Goal: Task Accomplishment & Management: Manage account settings

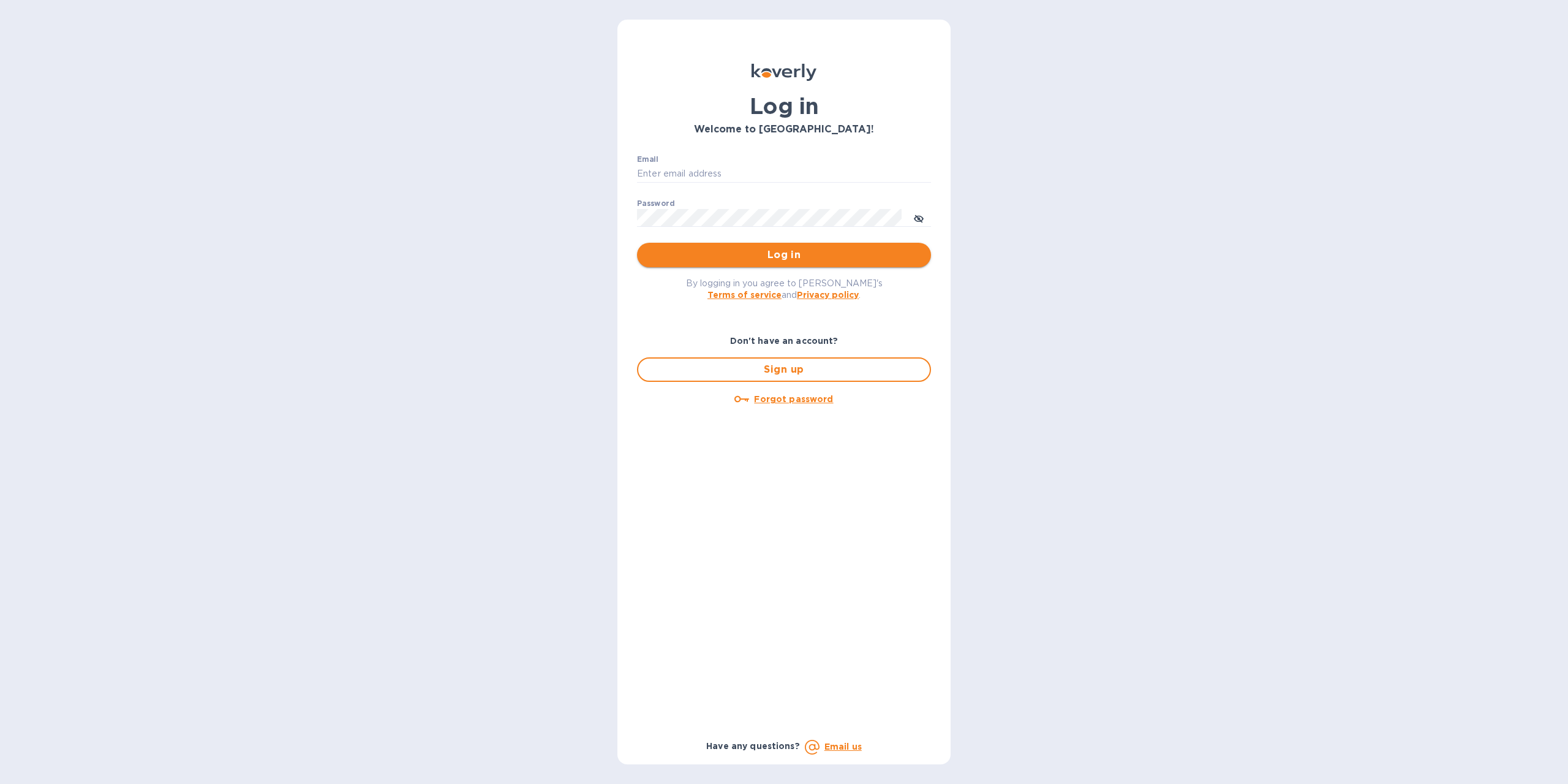
type input "[EMAIL_ADDRESS][DOMAIN_NAME]"
click at [775, 258] on span "Log in" at bounding box center [784, 255] width 274 height 14
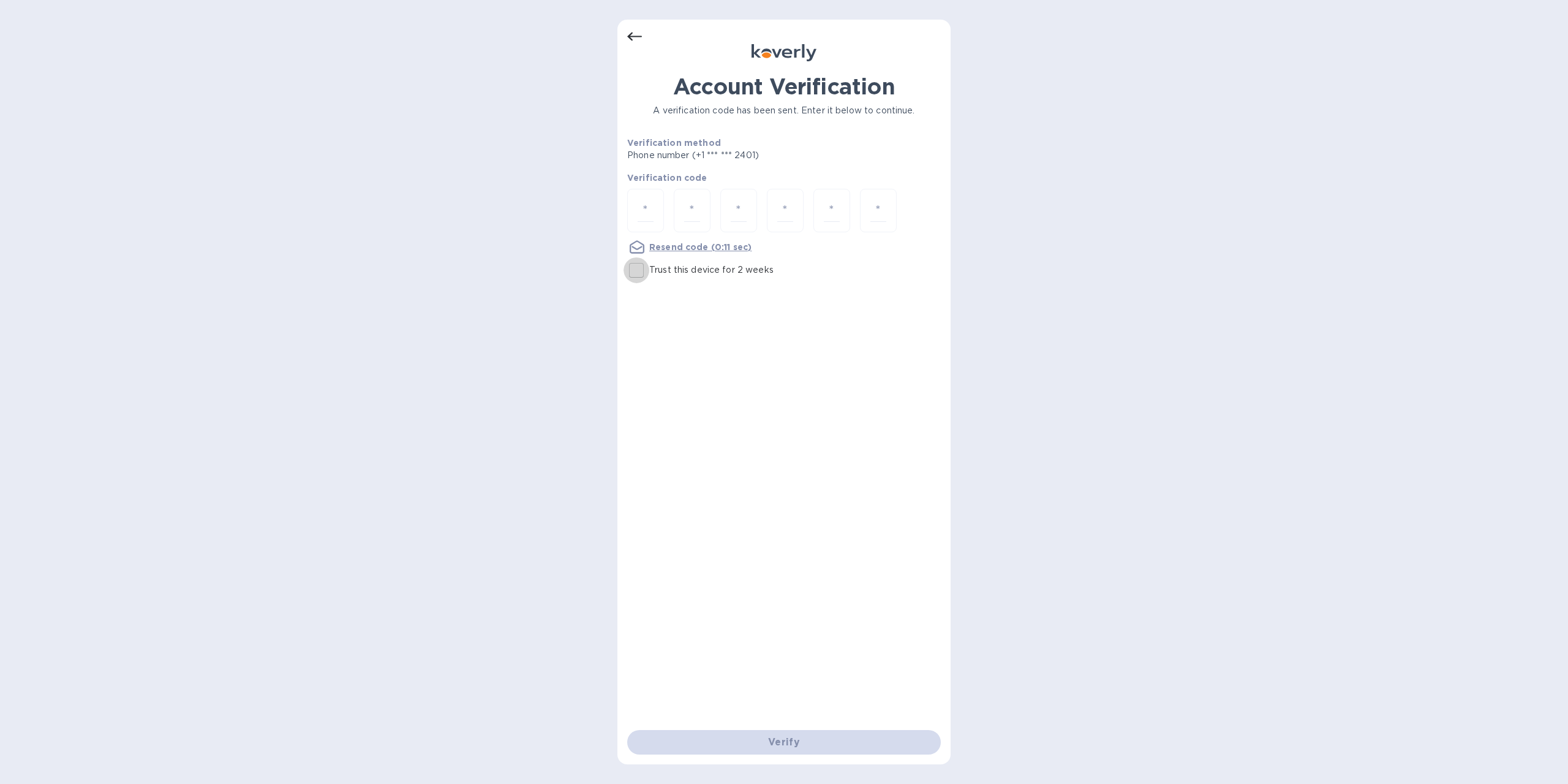
click at [636, 269] on input "Trust this device for 2 weeks" at bounding box center [637, 271] width 26 height 26
checkbox input "true"
click at [651, 215] on input "number" at bounding box center [645, 210] width 16 height 22
type input "8"
type input "6"
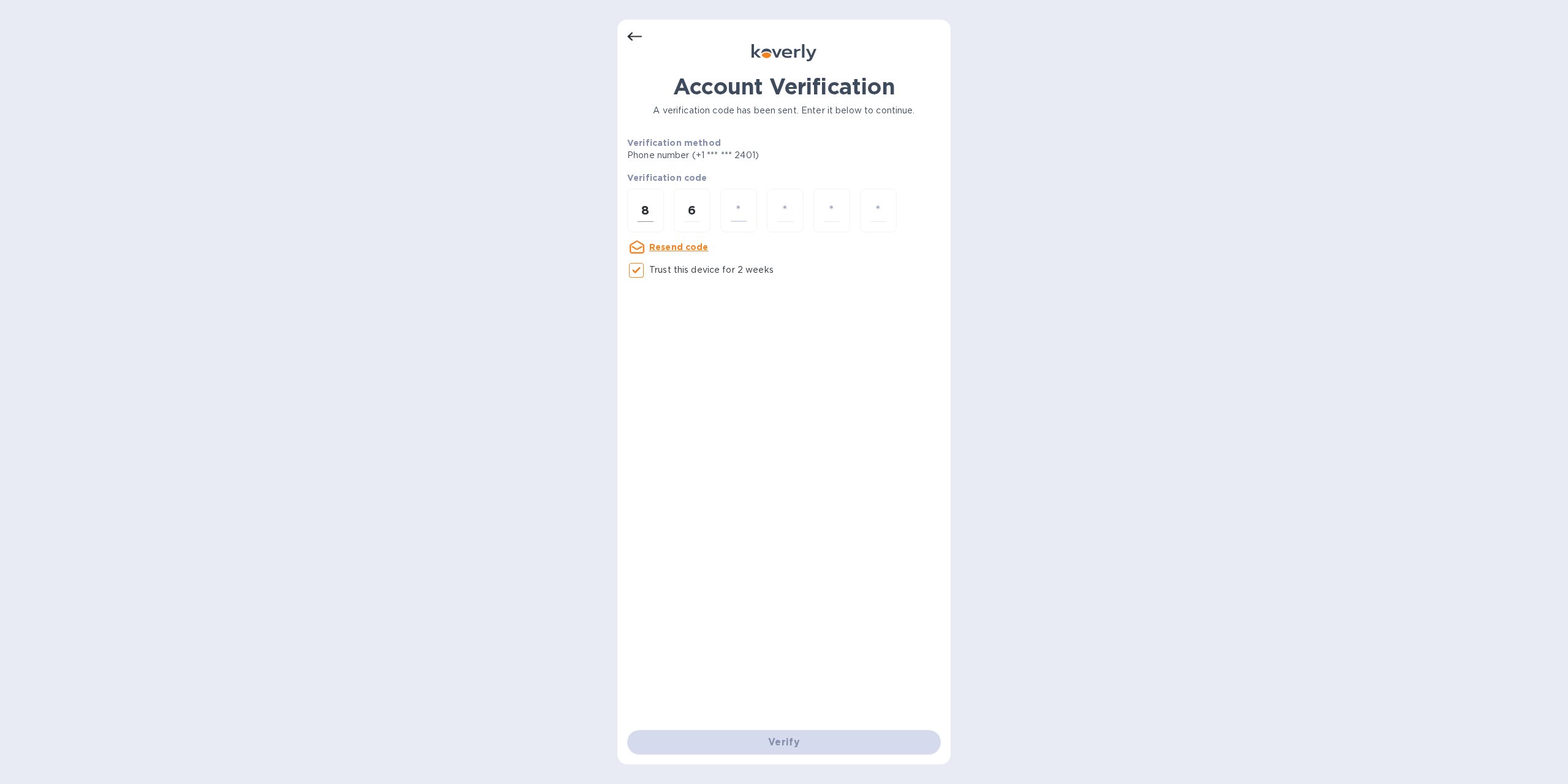
type input "2"
type input "3"
type input "4"
type input "1"
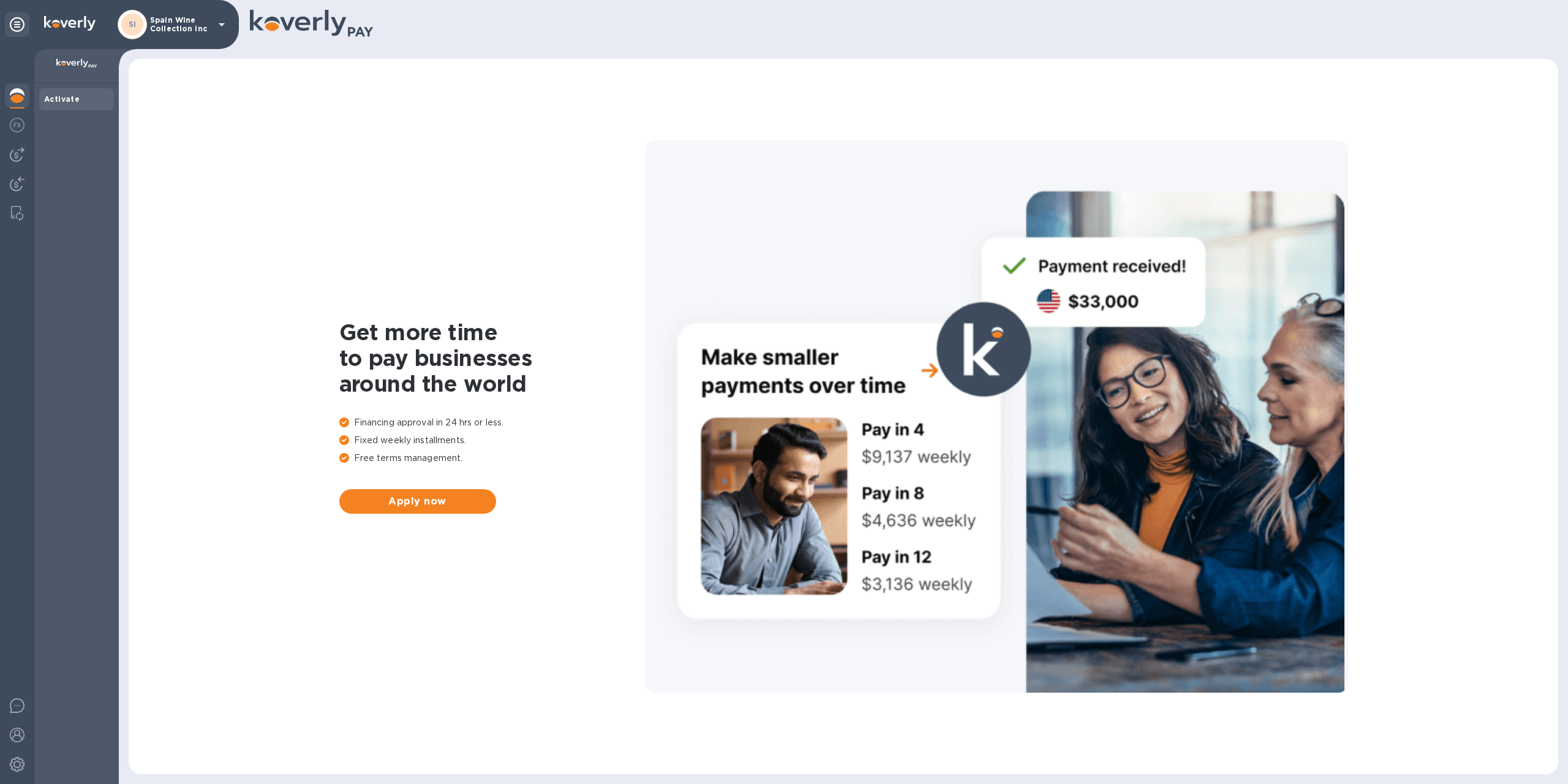
click at [186, 34] on div "SI Spain Wine Collection Inc" at bounding box center [173, 24] width 112 height 30
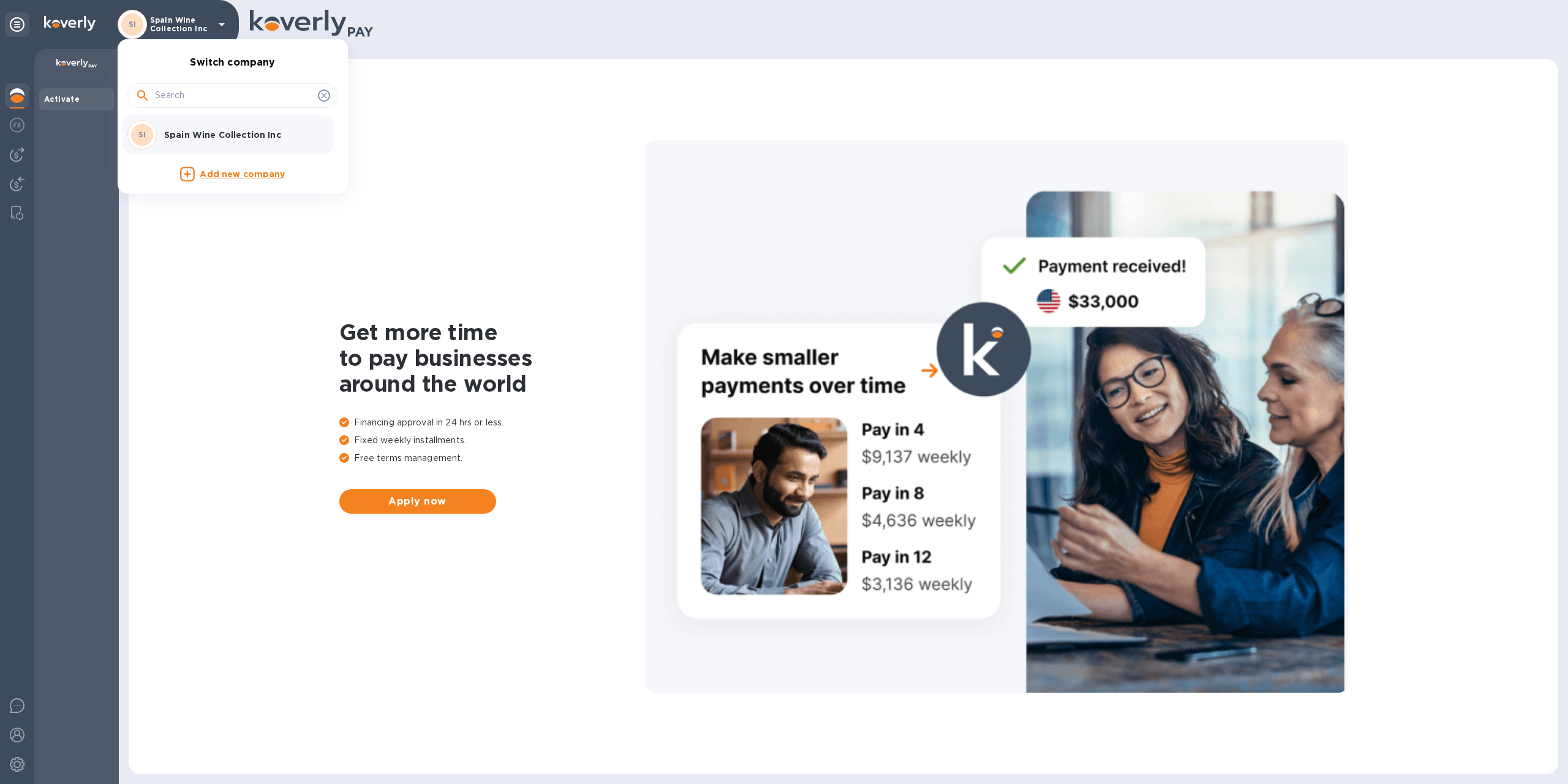
click at [214, 143] on div "SI Spain Wine Collection Inc" at bounding box center [223, 135] width 191 height 30
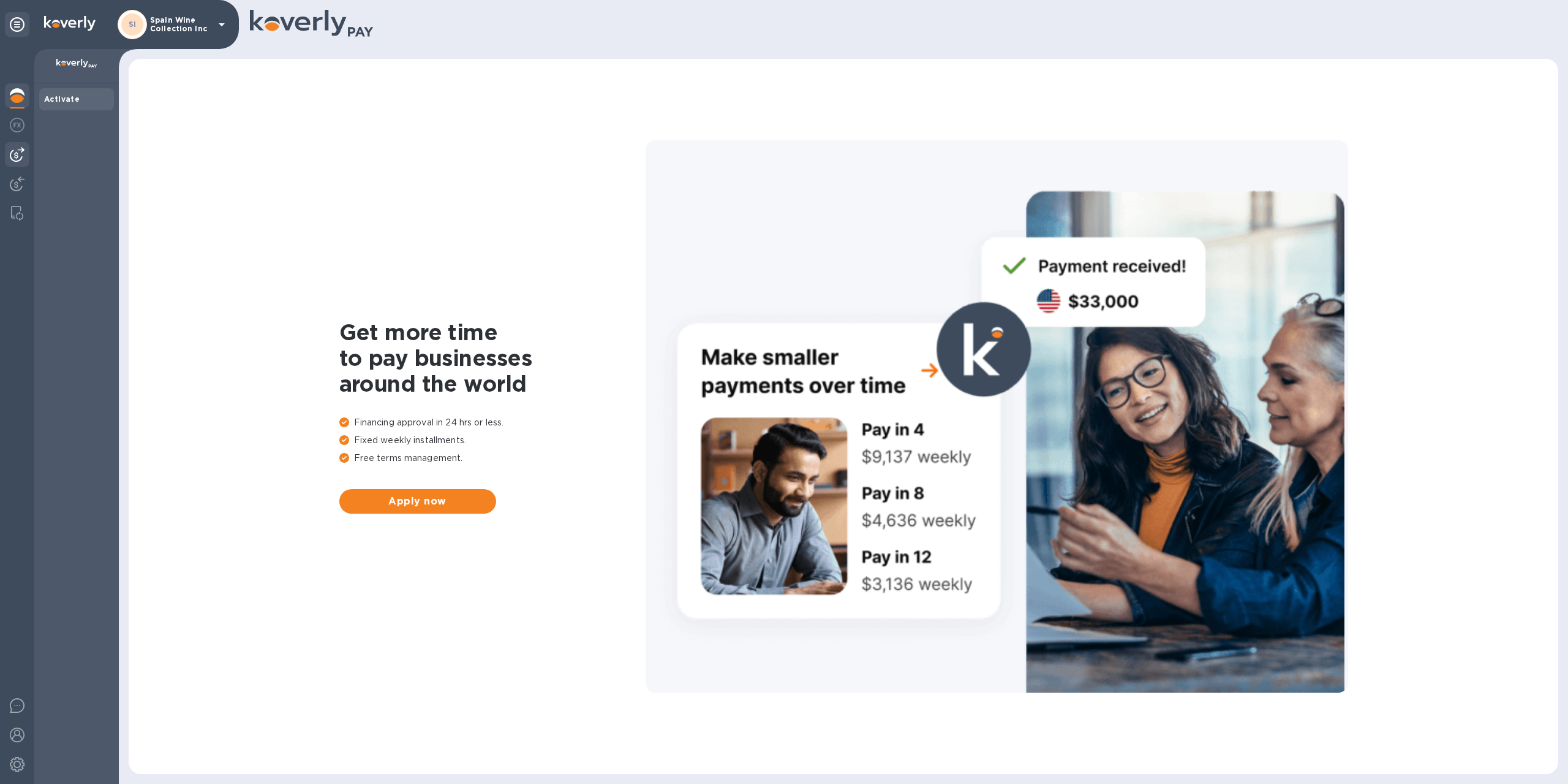
click at [14, 148] on img at bounding box center [17, 154] width 14 height 14
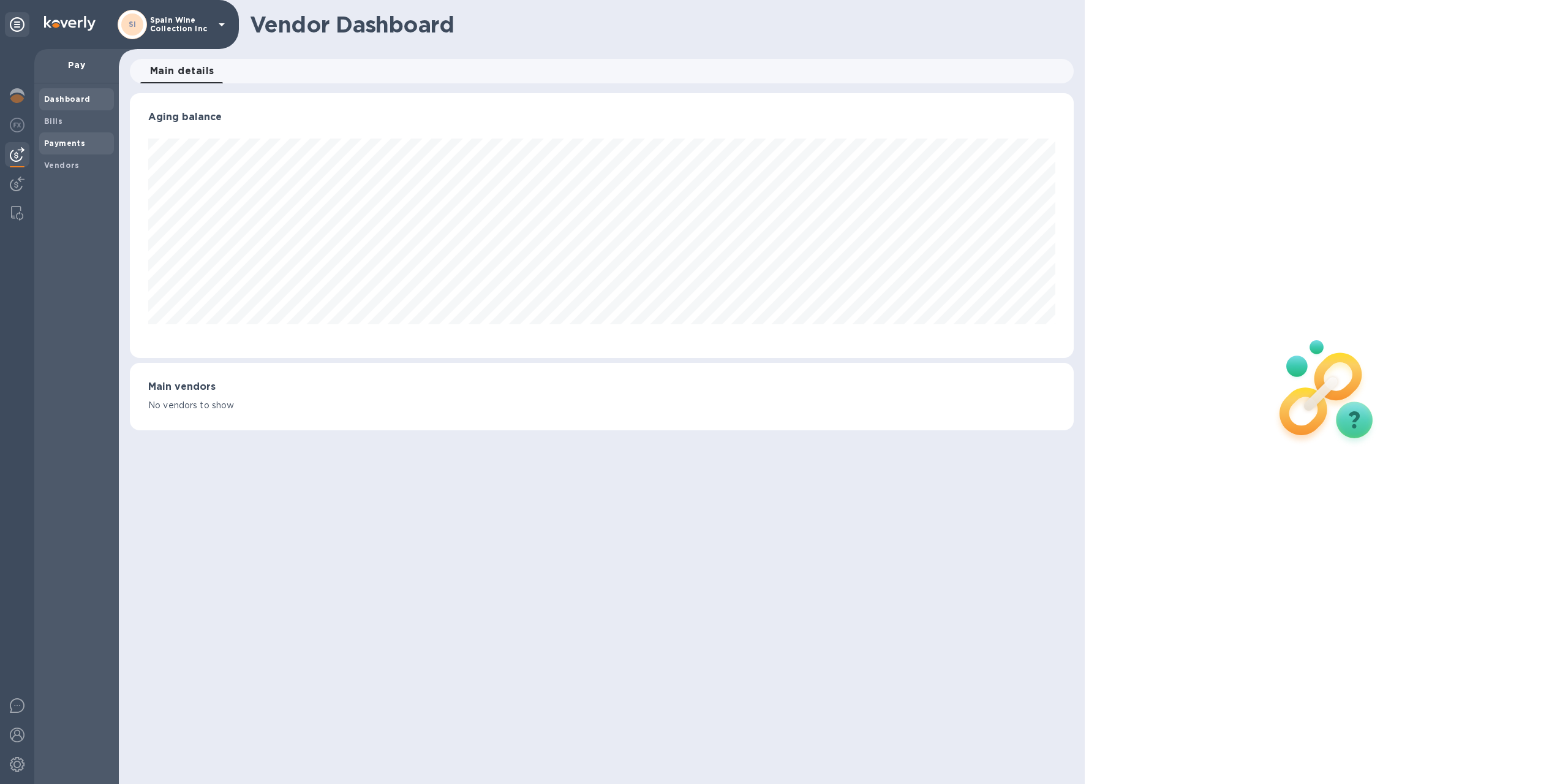
scroll to position [612532, 611577]
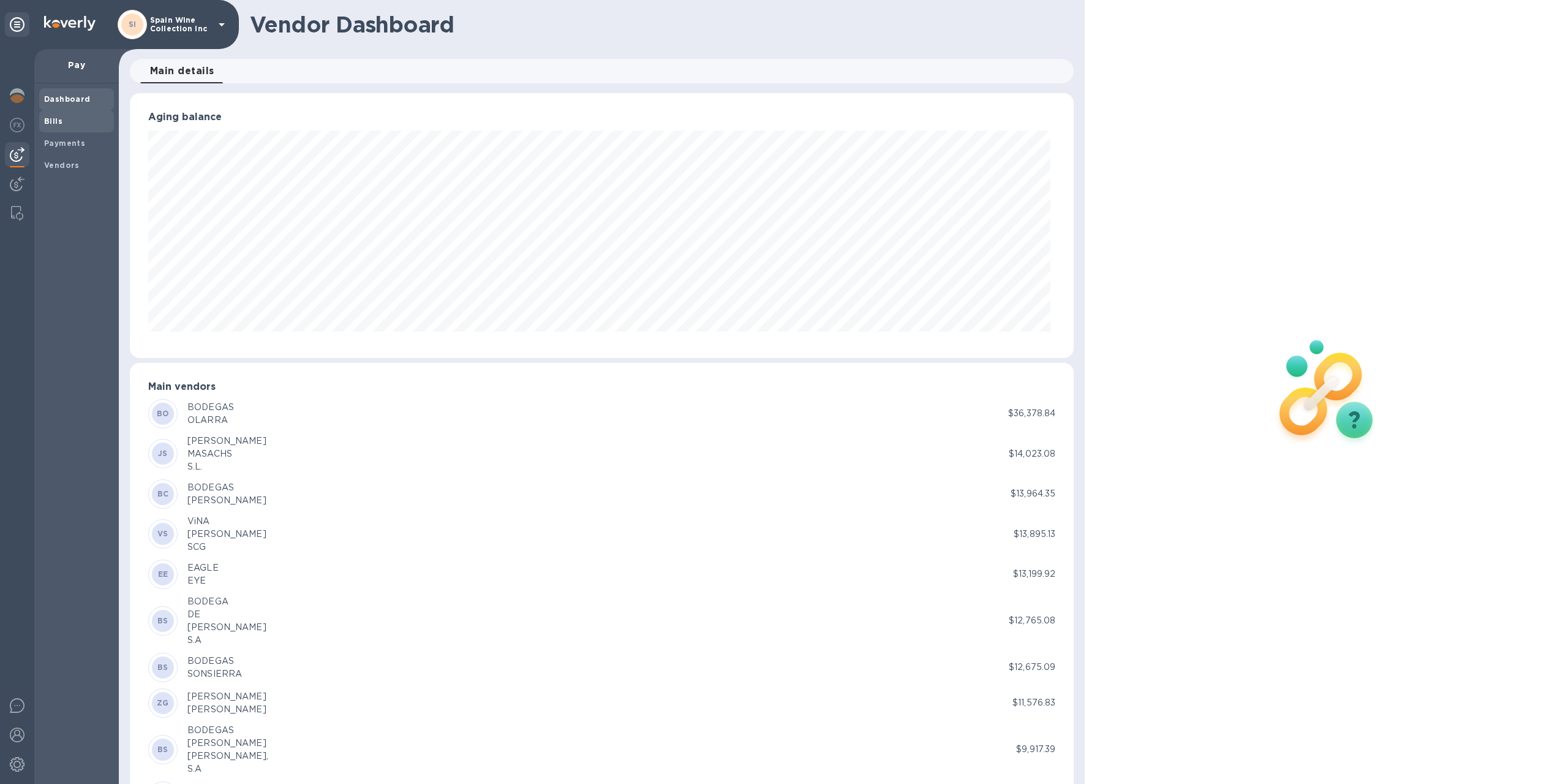
click at [55, 118] on b "Bills" at bounding box center [53, 121] width 19 height 9
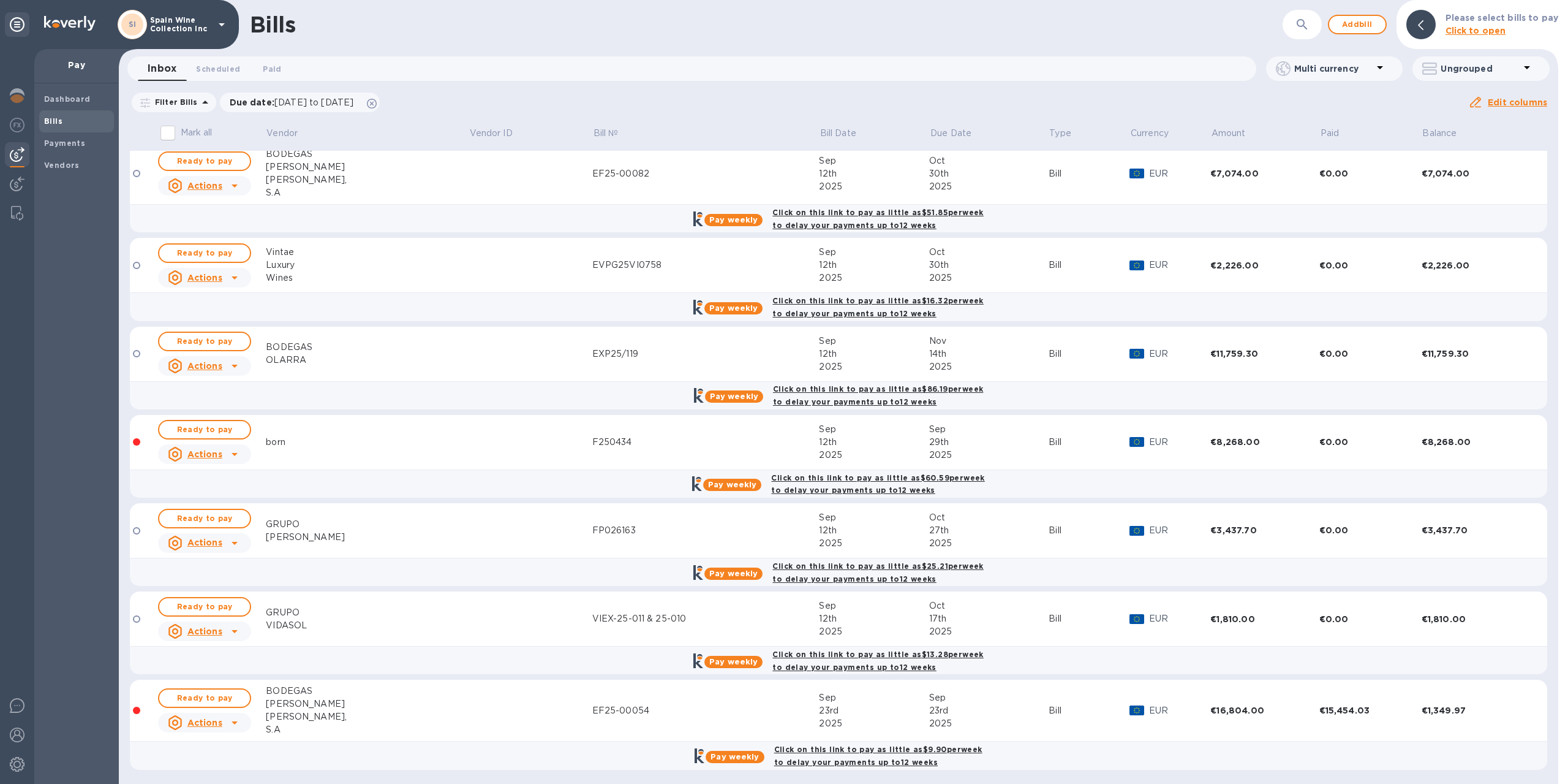
scroll to position [1722, 0]
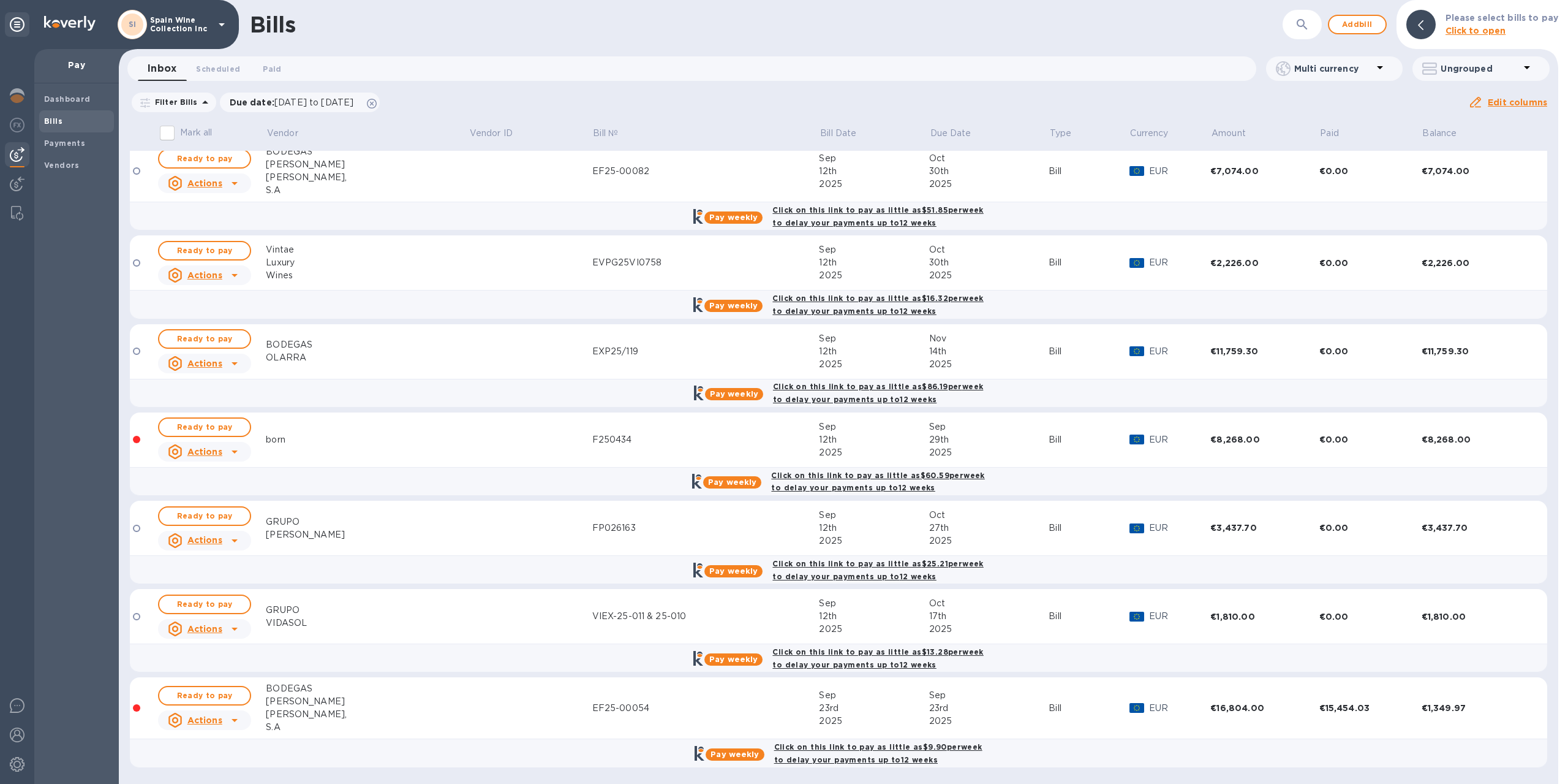
click at [493, 358] on td at bounding box center [530, 351] width 124 height 55
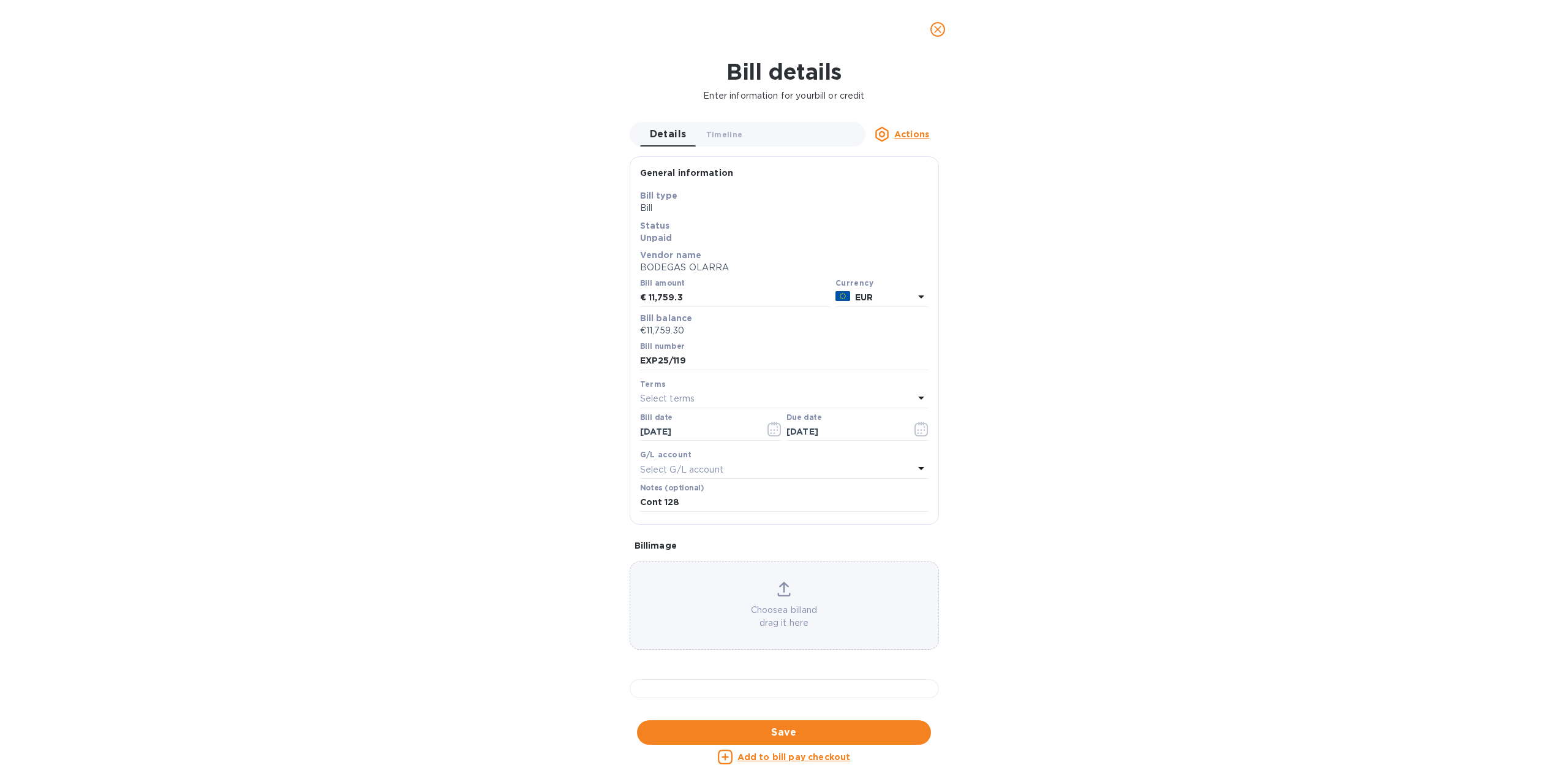
click at [937, 30] on icon "close" at bounding box center [938, 30] width 7 height 7
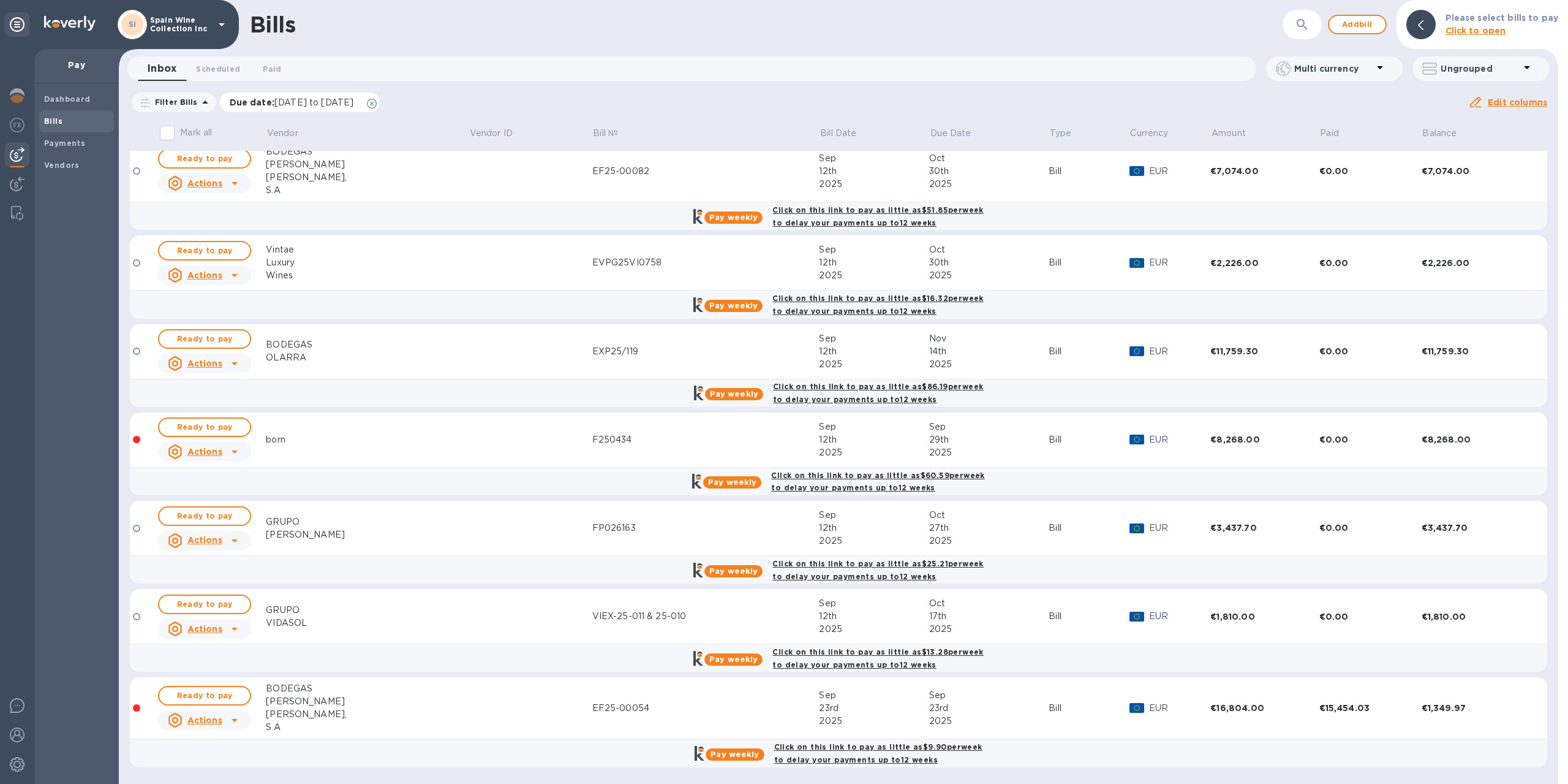
click at [376, 99] on icon at bounding box center [372, 104] width 10 height 10
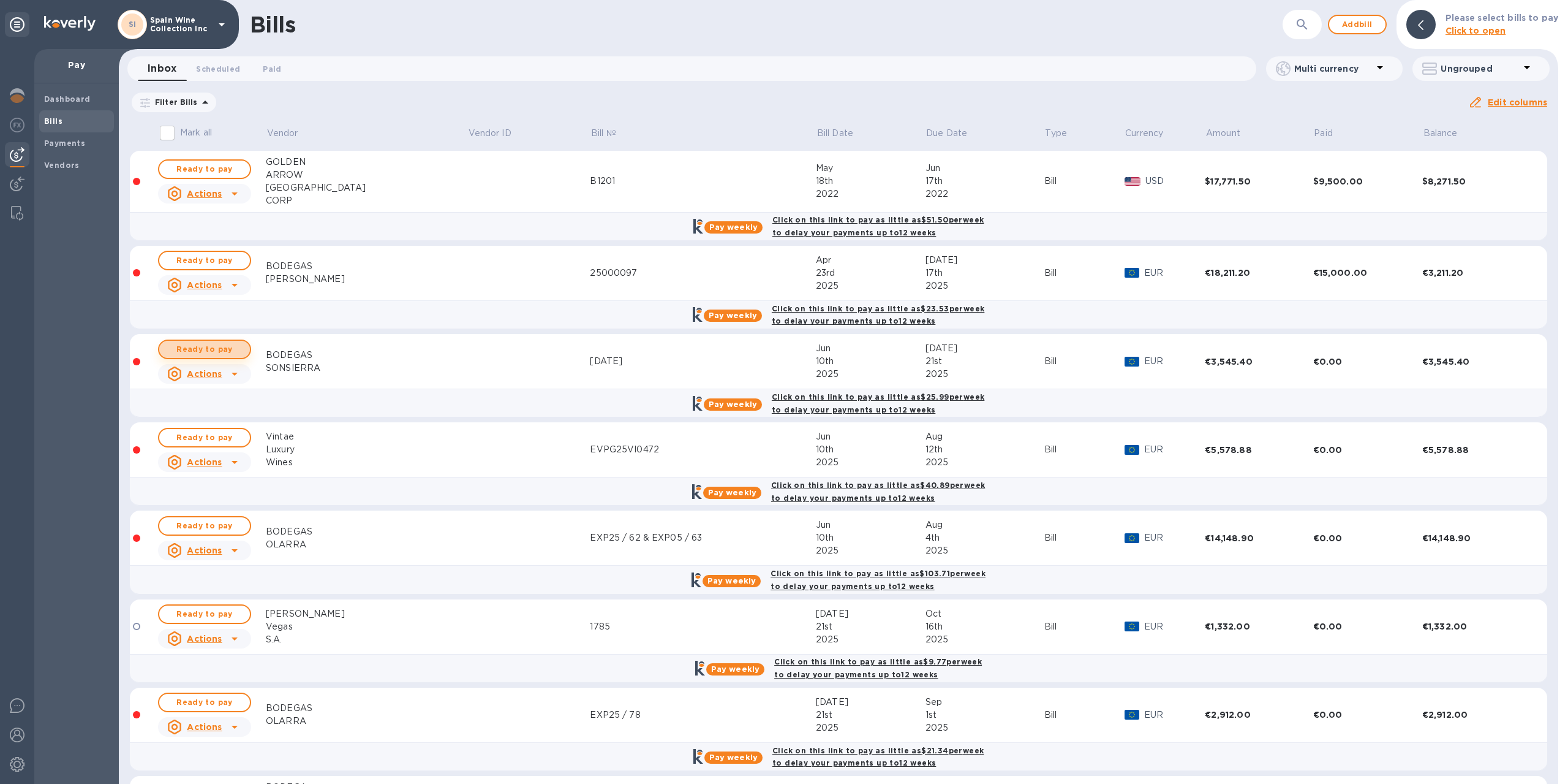
click at [191, 348] on span "Ready to pay" at bounding box center [204, 349] width 71 height 14
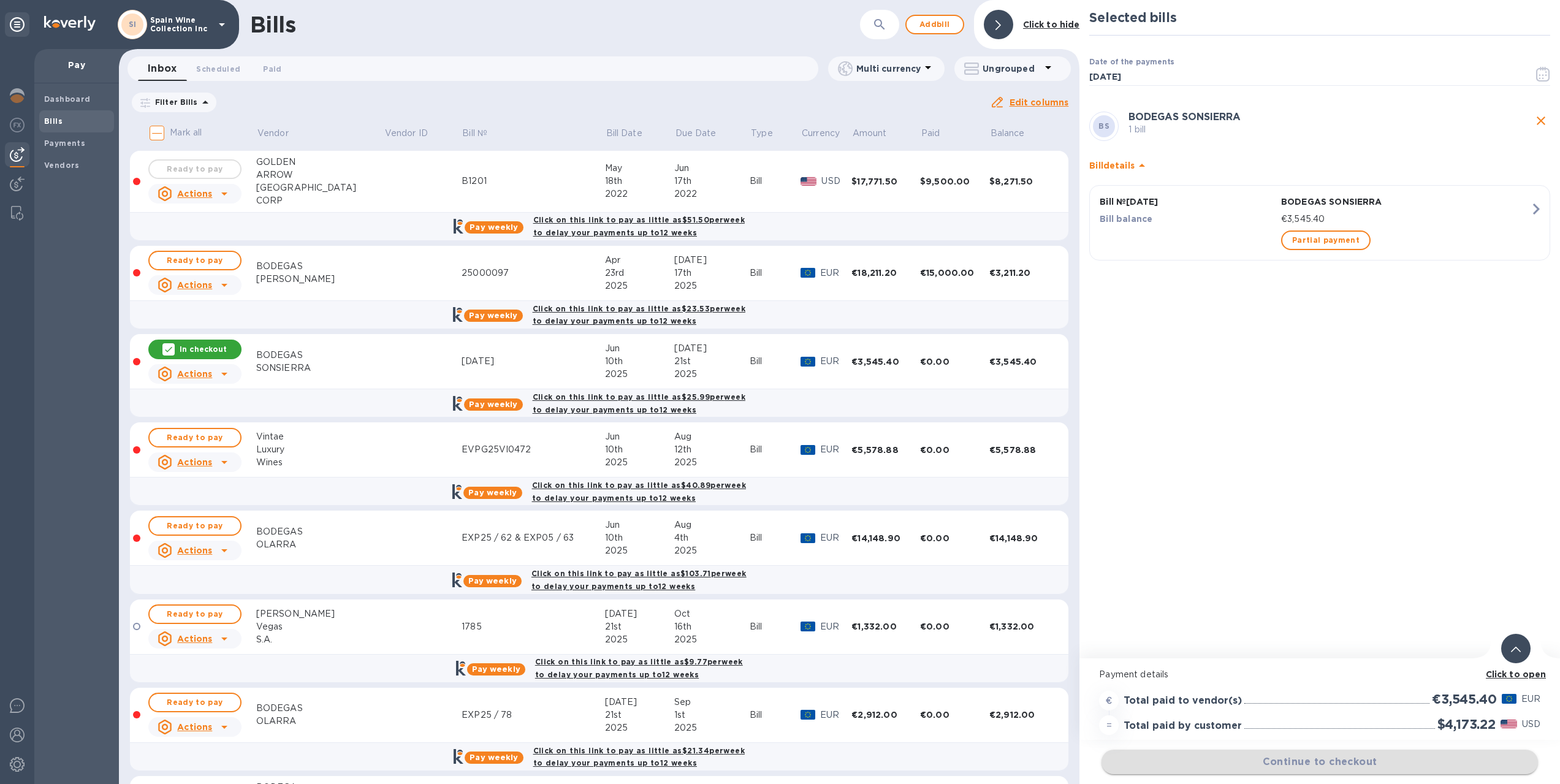
click at [1322, 762] on span "Continue to checkout" at bounding box center [1319, 762] width 417 height 14
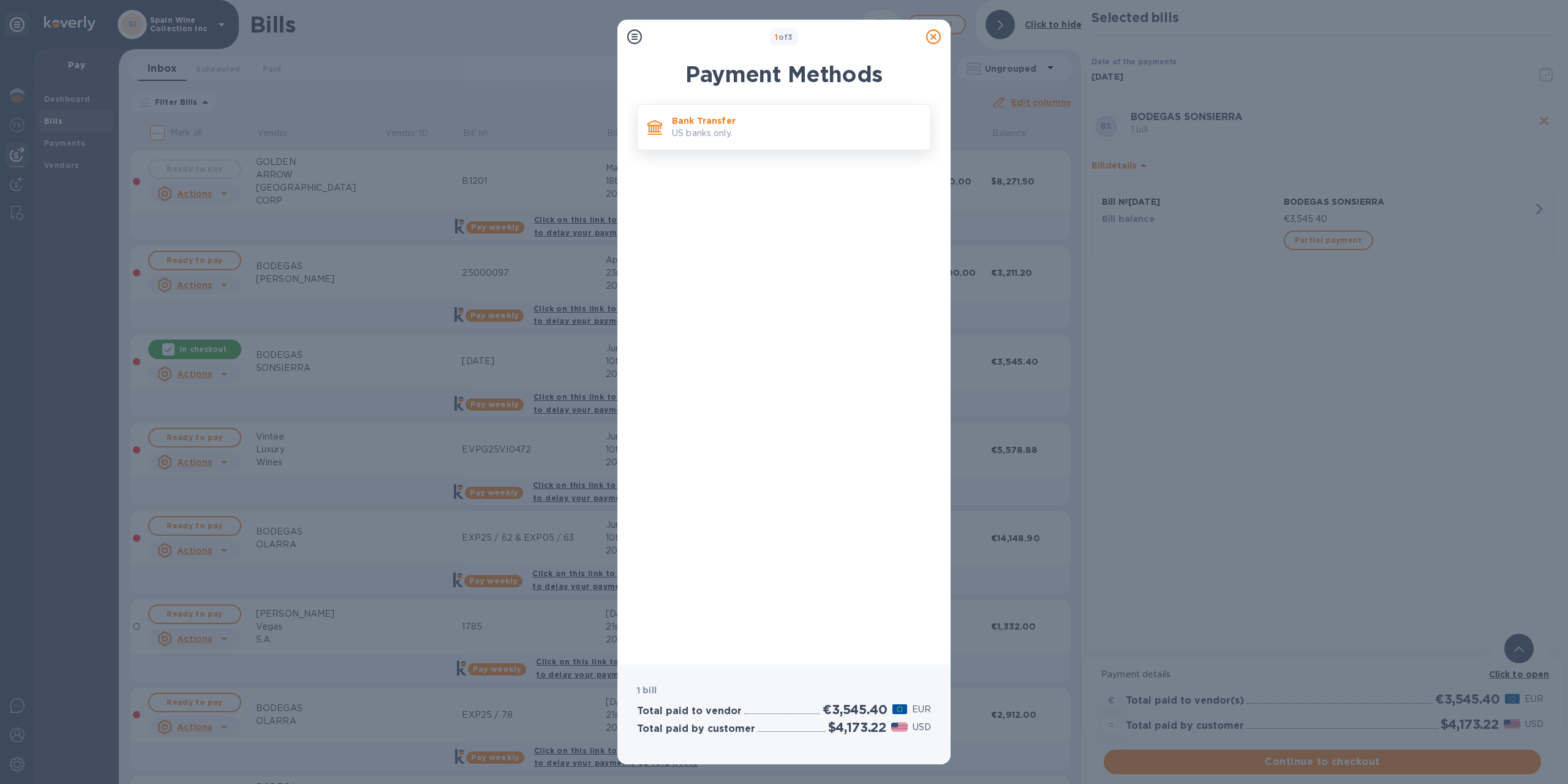
click at [789, 120] on p "Bank Transfer" at bounding box center [797, 120] width 249 height 12
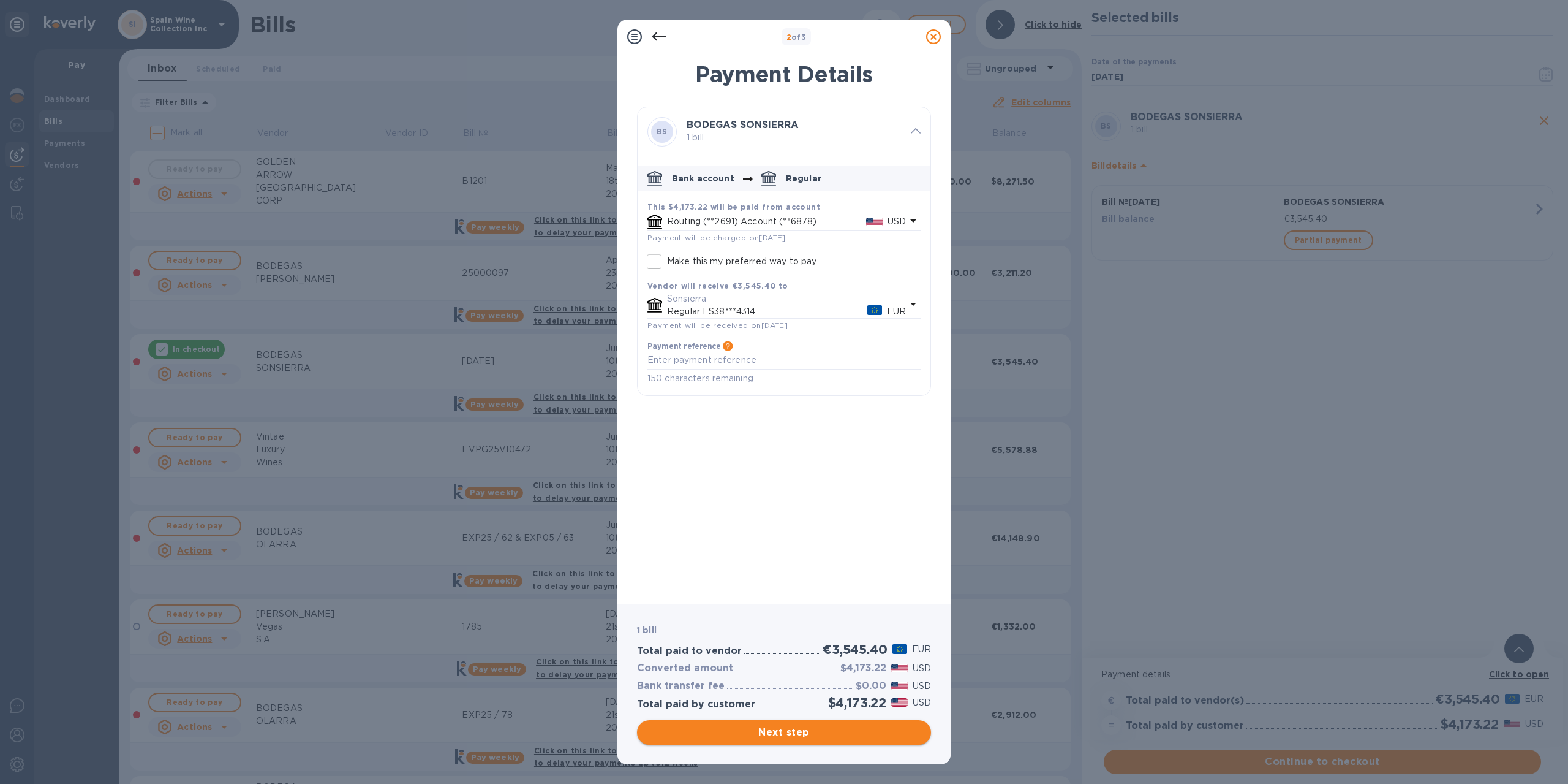
click at [771, 743] on button "Next step" at bounding box center [784, 732] width 294 height 24
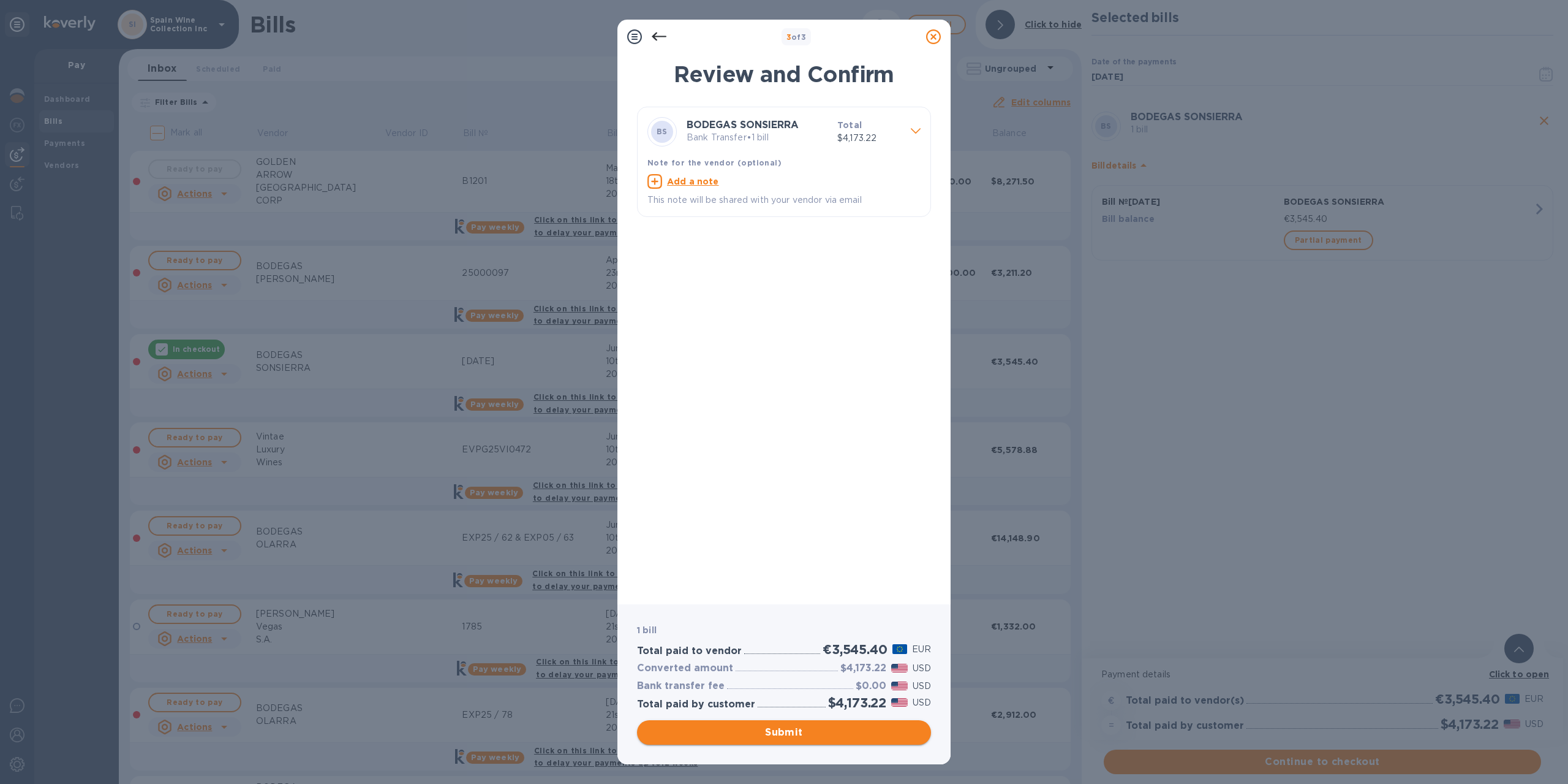
click at [792, 733] on span "Submit" at bounding box center [784, 732] width 274 height 14
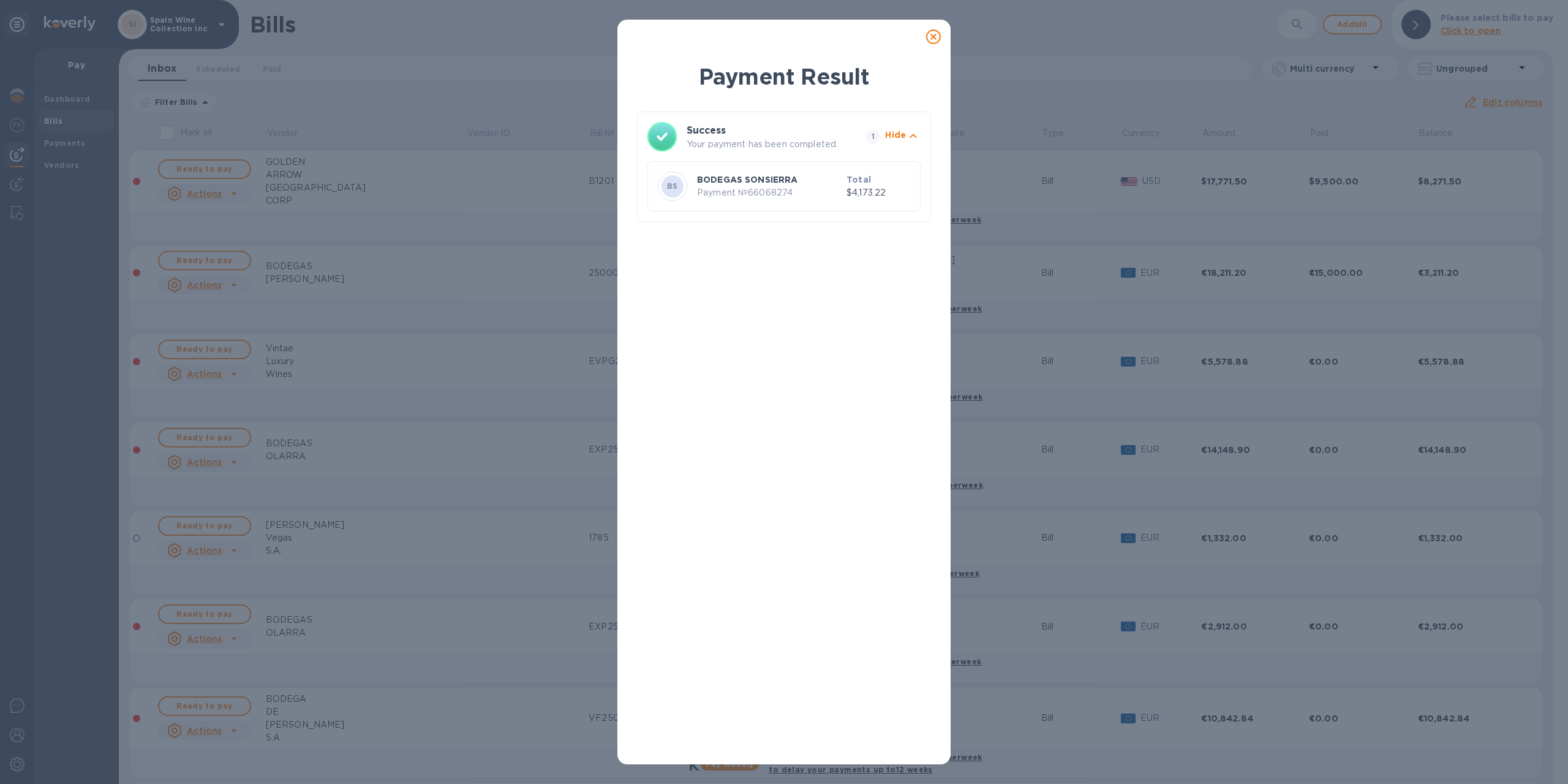
click at [821, 187] on p "Payment № 66068274" at bounding box center [769, 193] width 145 height 13
click at [933, 36] on icon at bounding box center [933, 37] width 14 height 14
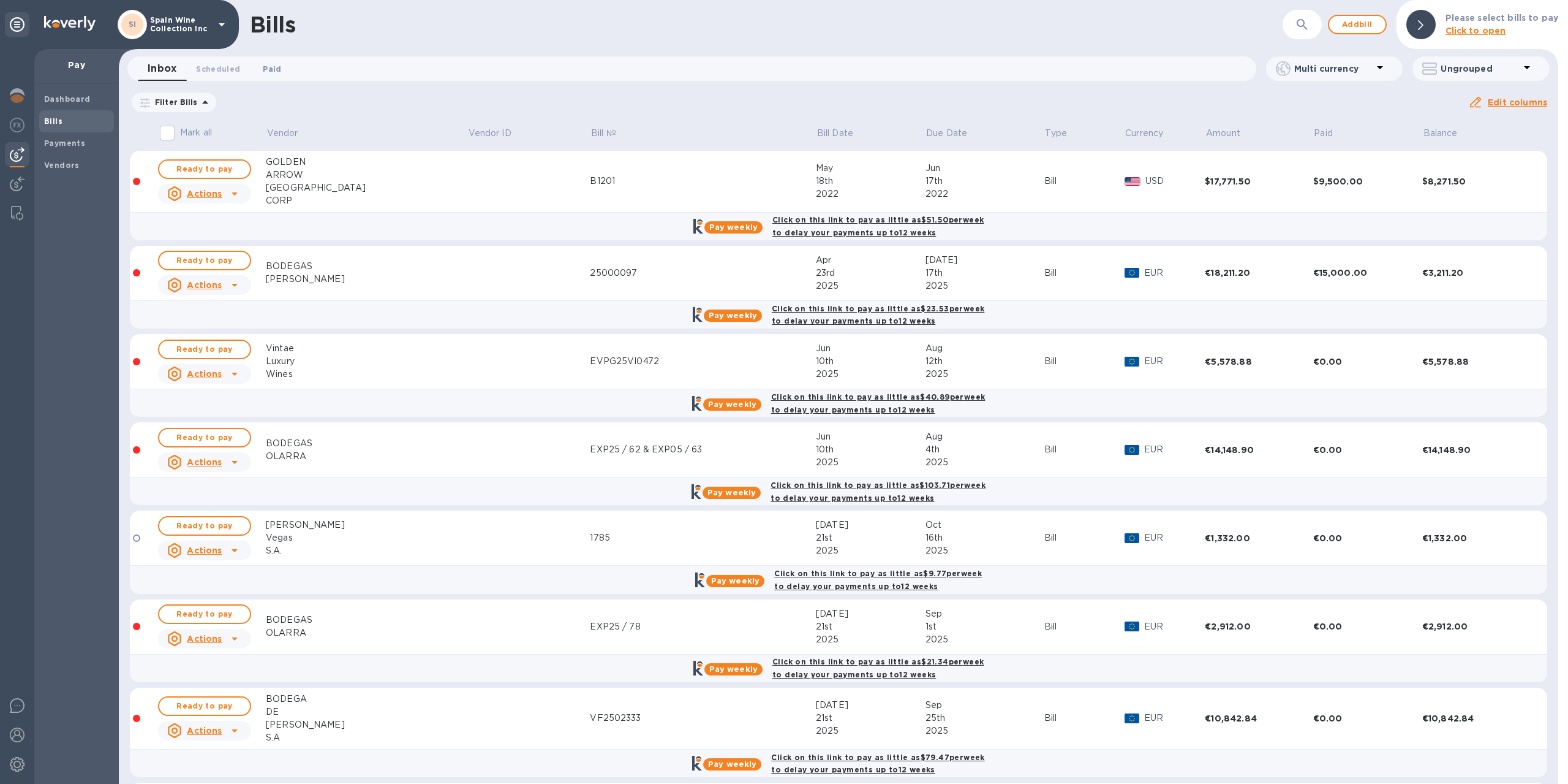
click at [268, 71] on span "Paid 0" at bounding box center [272, 69] width 19 height 13
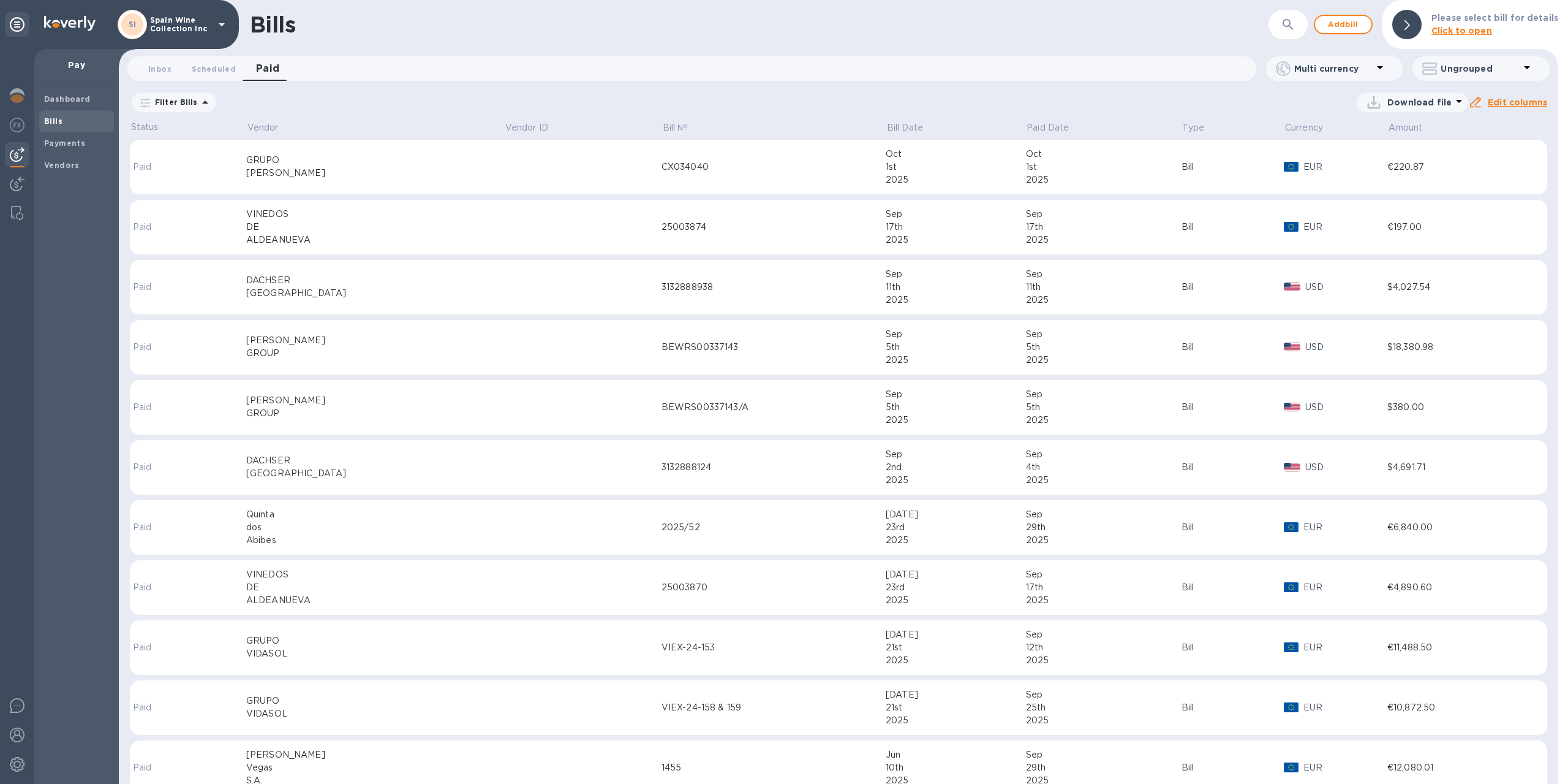
click at [0, 0] on icon at bounding box center [0, 0] width 0 height 0
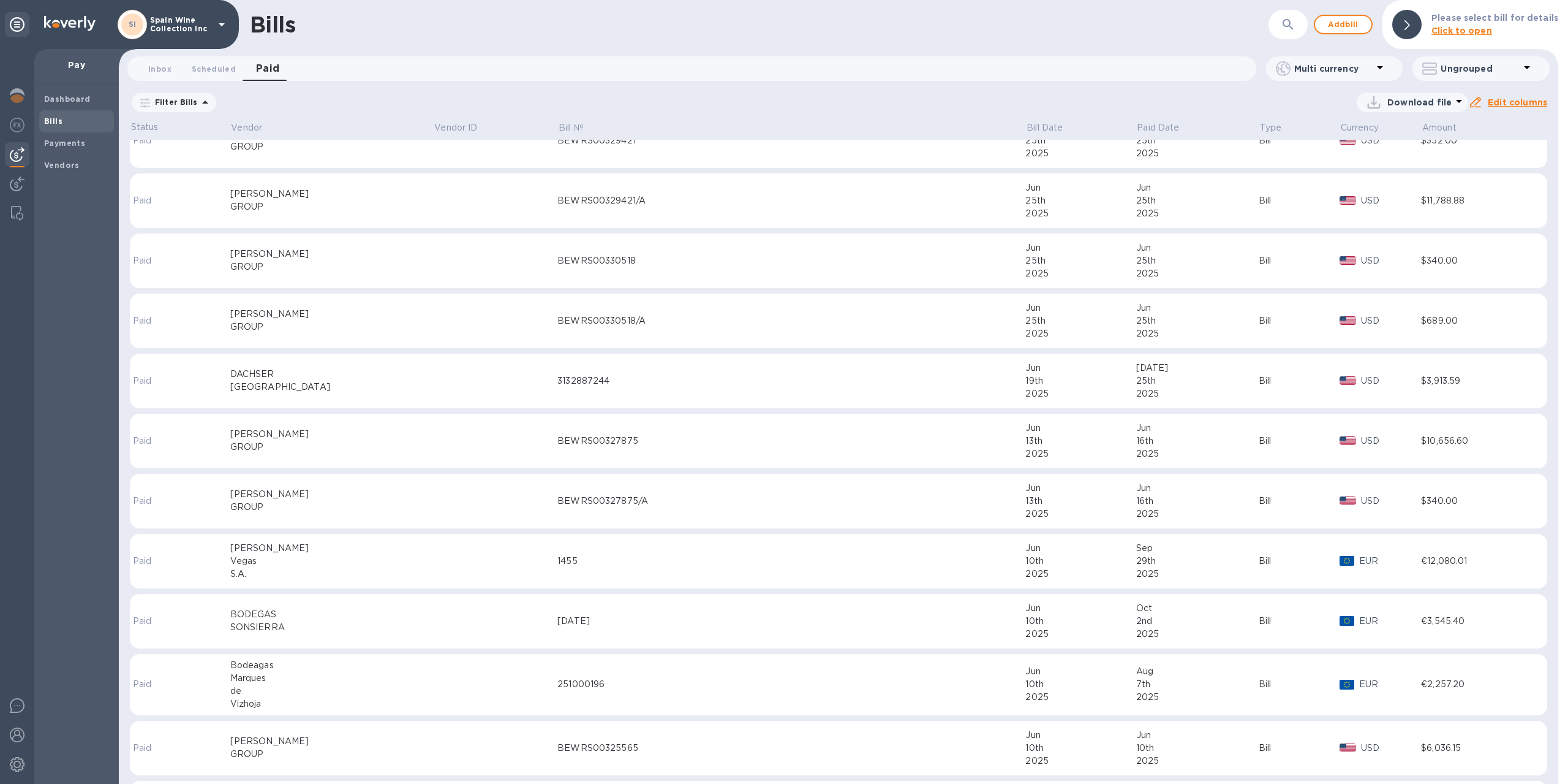
scroll to position [2022, 0]
click at [305, 628] on div "SONSIERRA" at bounding box center [332, 626] width 204 height 13
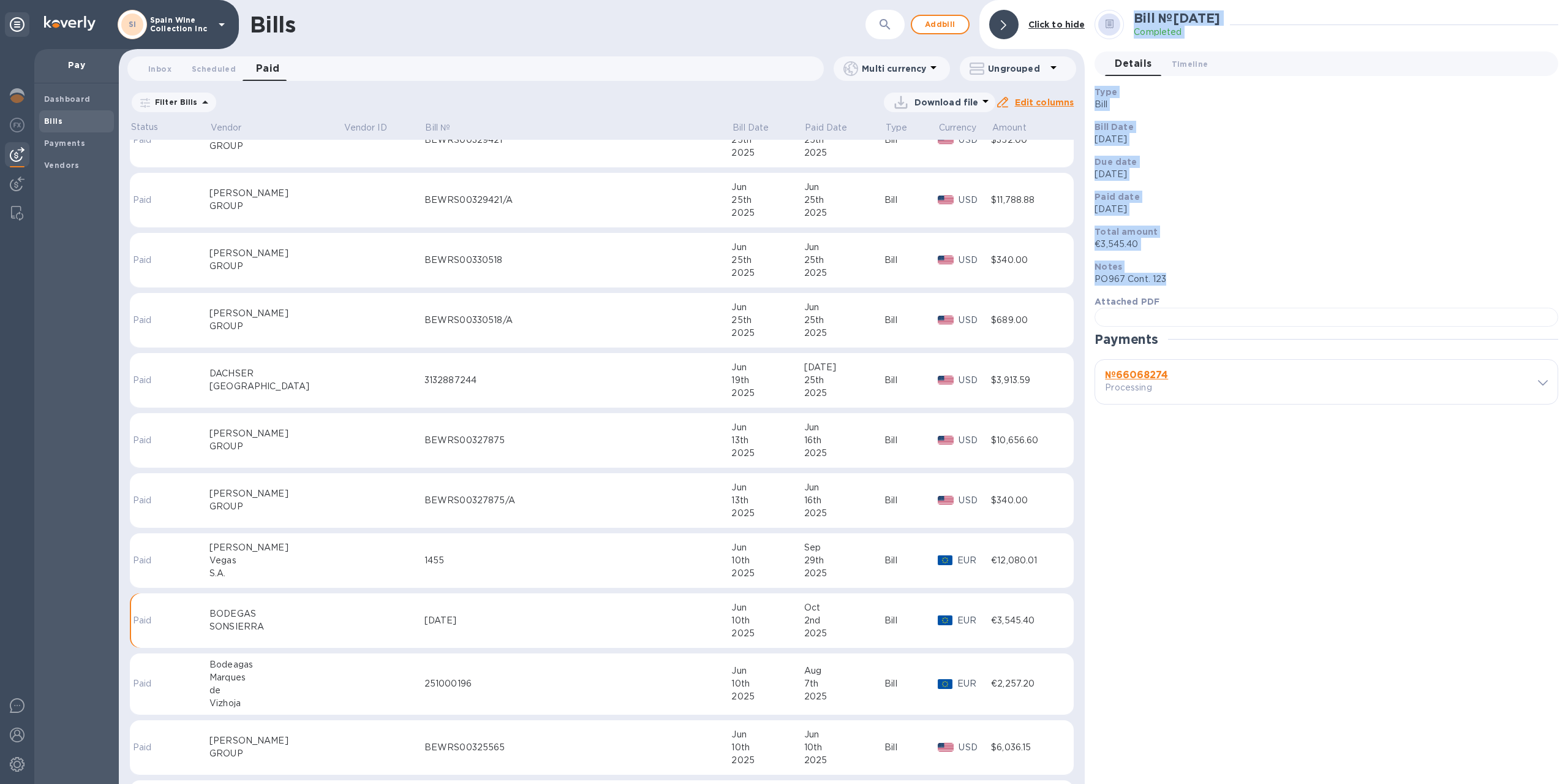
drag, startPoint x: 1092, startPoint y: 1, endPoint x: 1261, endPoint y: 281, distance: 327.0
click at [1261, 281] on div "Bill № [DATE] Completed Details 0 Timeline 0 Type Bill Bill Date [DATE] Due dat…" at bounding box center [1326, 392] width 484 height 784
click at [1089, 3] on div "Bill № [DATE] Completed Details 0 Timeline 0 Type Bill Bill Date [DATE] Due dat…" at bounding box center [1326, 392] width 484 height 784
drag, startPoint x: 1090, startPoint y: 4, endPoint x: 1364, endPoint y: 73, distance: 282.6
click at [1364, 73] on div "Details 0 Timeline 0" at bounding box center [1332, 64] width 453 height 24
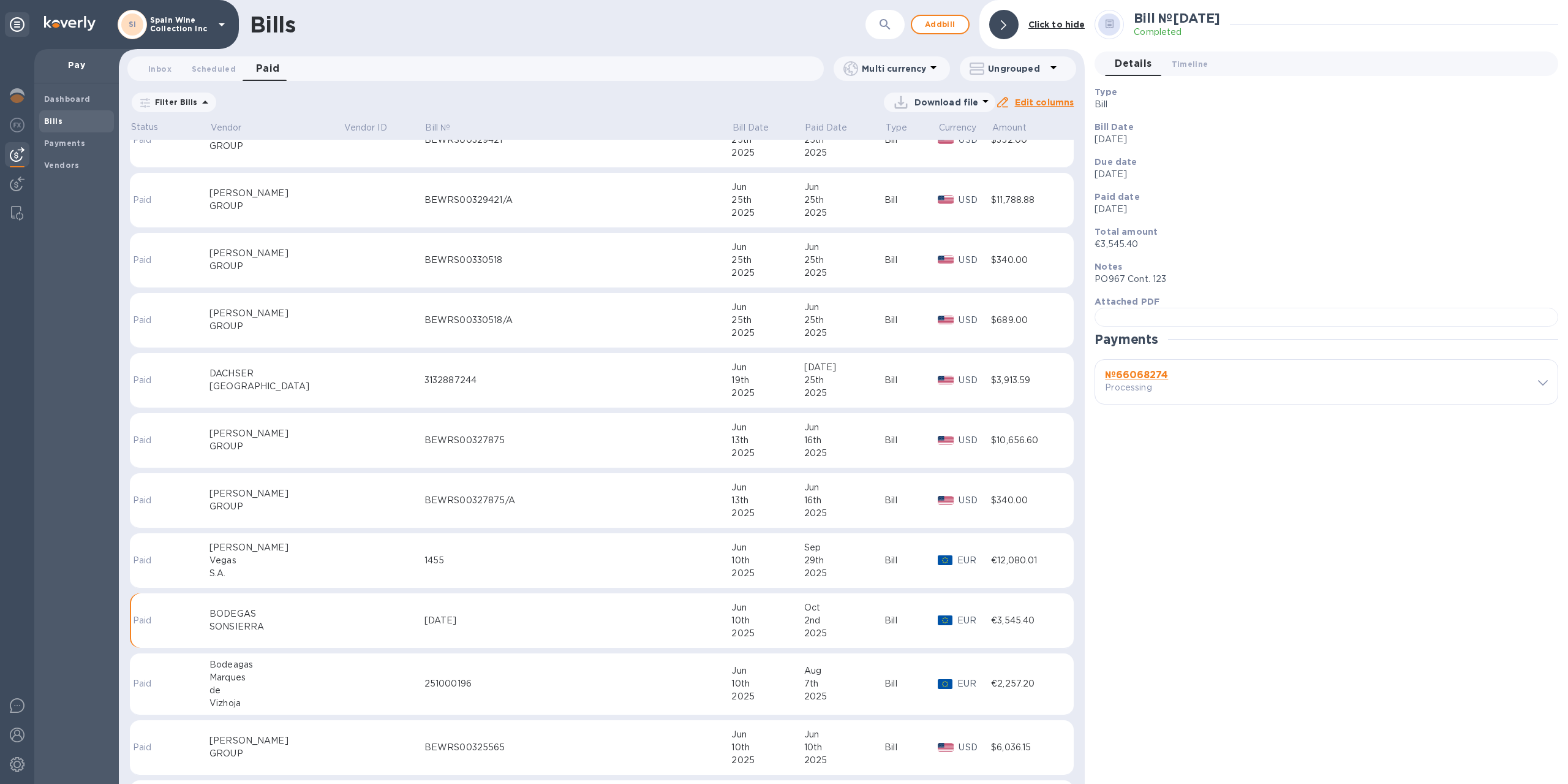
drag, startPoint x: 1294, startPoint y: 53, endPoint x: 1084, endPoint y: 4, distance: 215.6
click at [1084, 4] on div "Click to hide" at bounding box center [1032, 24] width 106 height 49
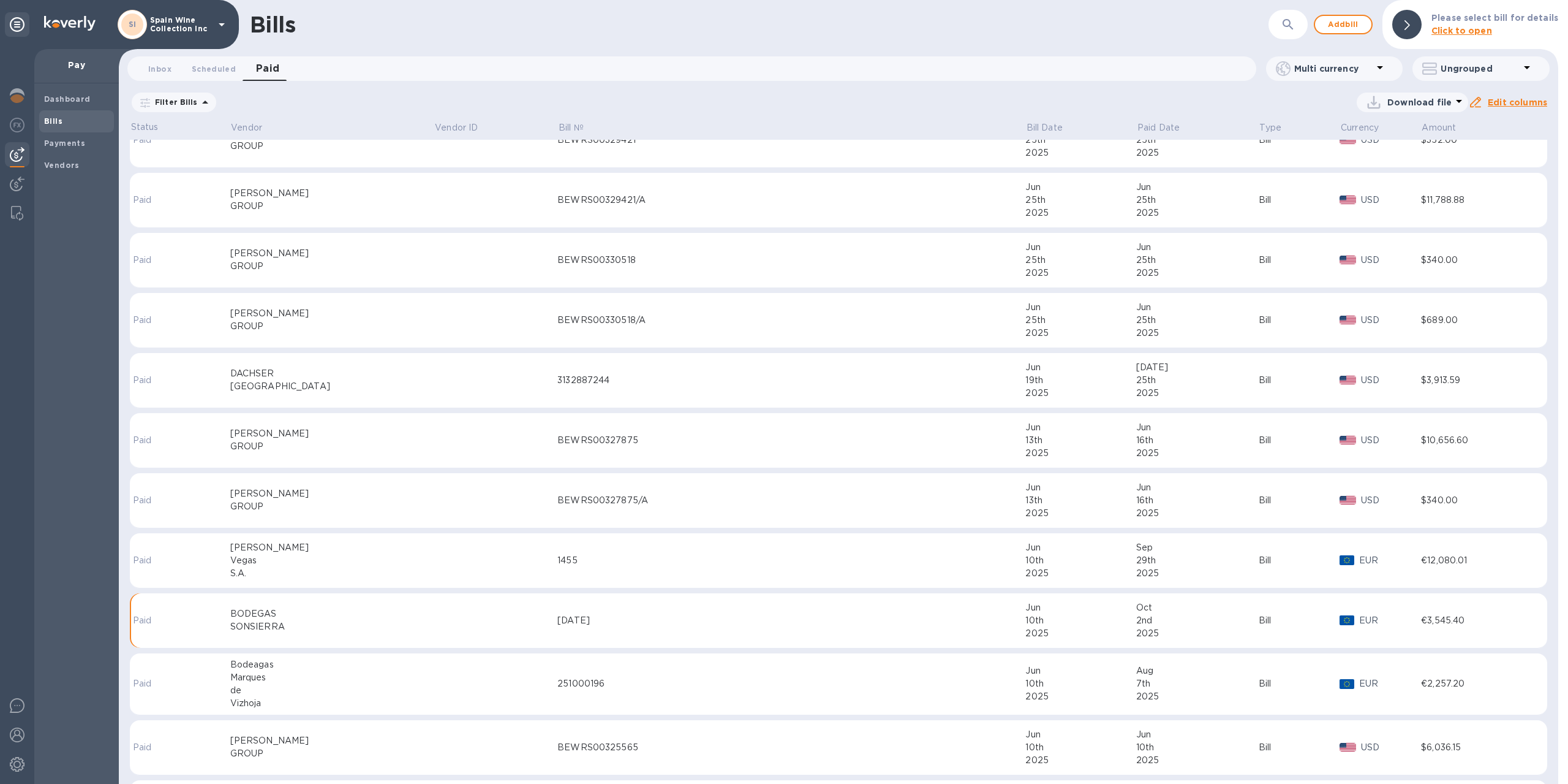
click at [592, 627] on td "[DATE]" at bounding box center [792, 621] width 468 height 55
click at [589, 619] on div "[DATE]" at bounding box center [792, 621] width 468 height 13
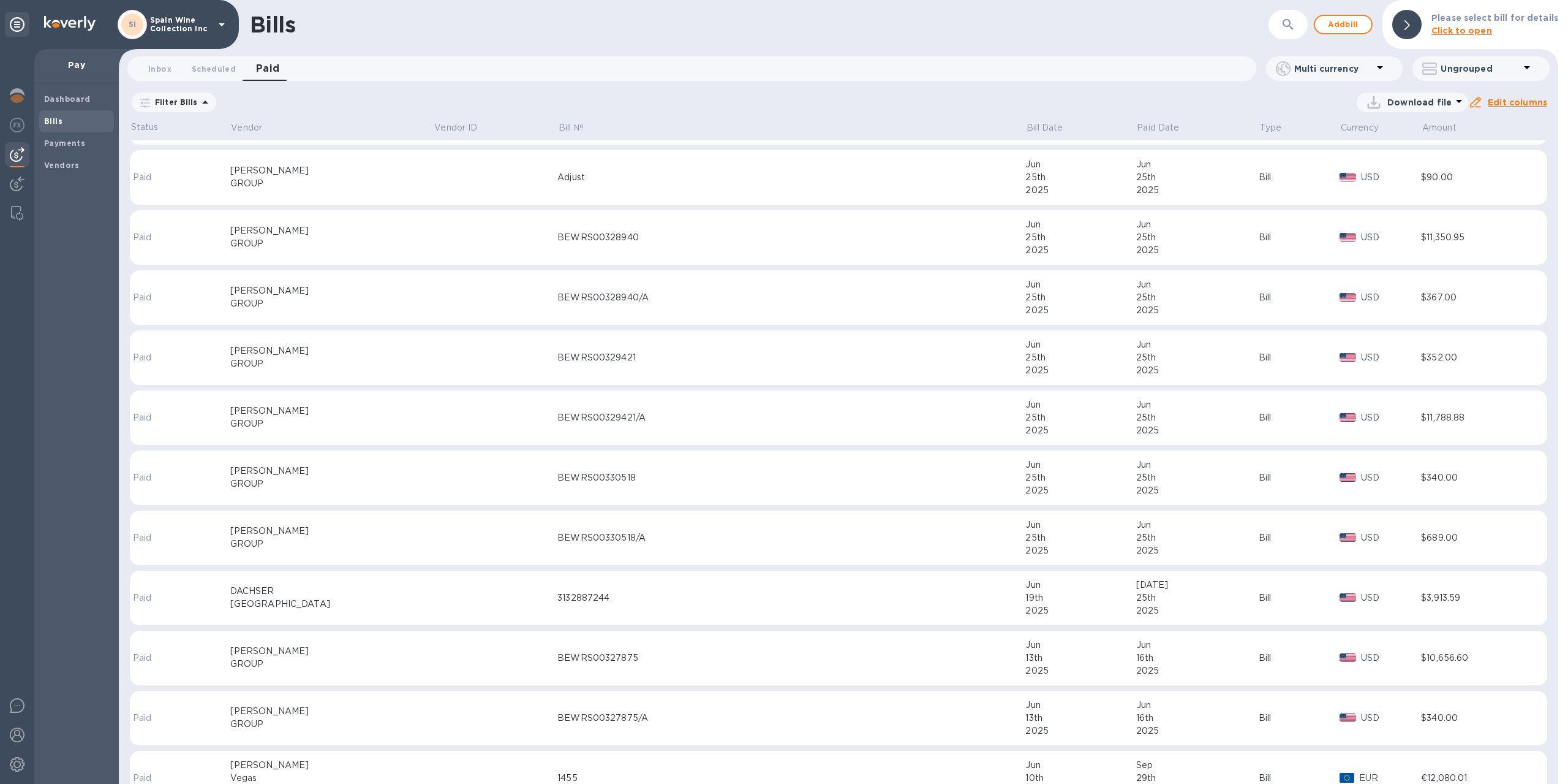
scroll to position [1961, 0]
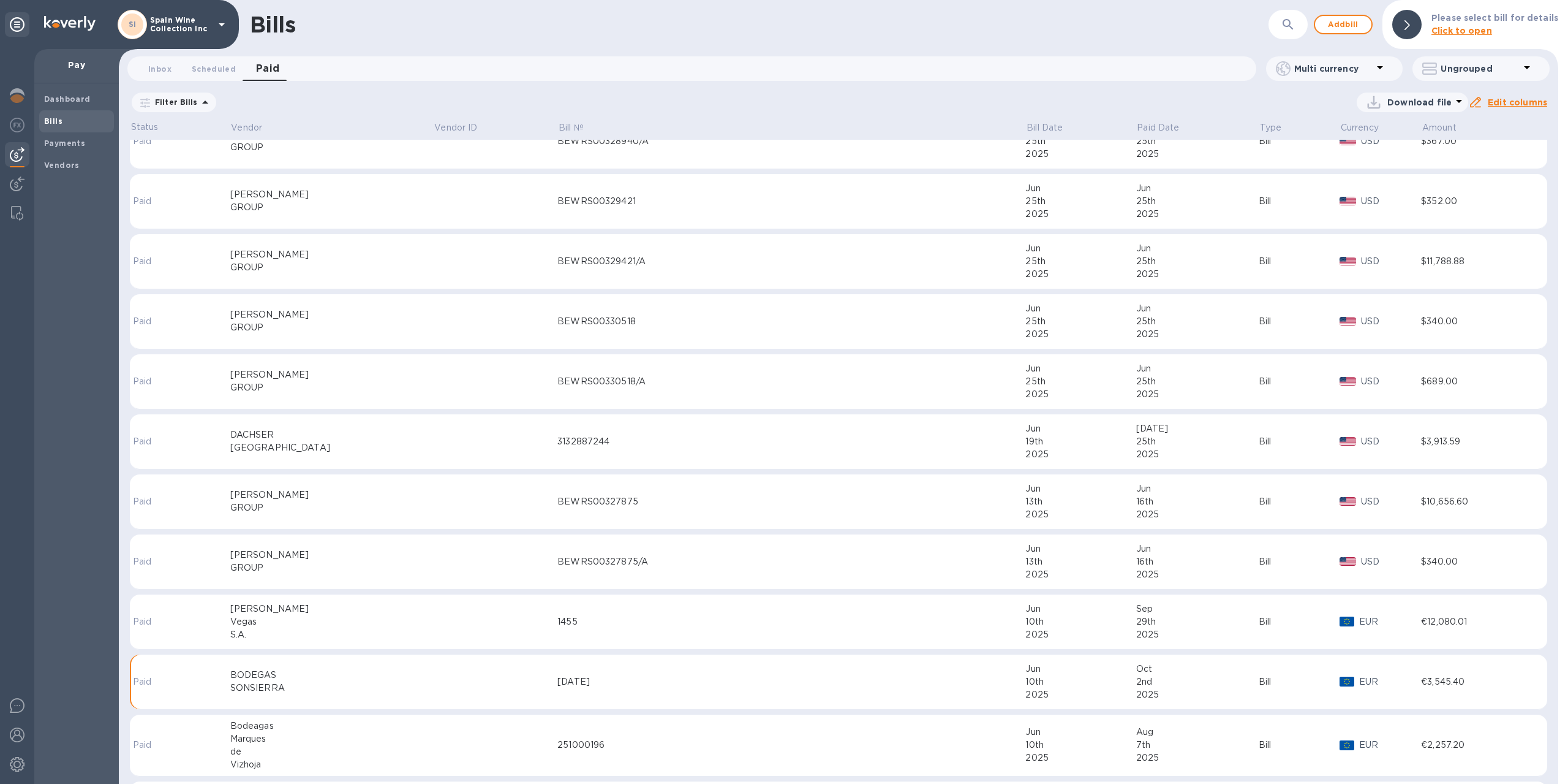
click at [364, 673] on div "BODEGAS" at bounding box center [332, 675] width 204 height 13
click at [1146, 678] on div "2nd" at bounding box center [1197, 682] width 122 height 13
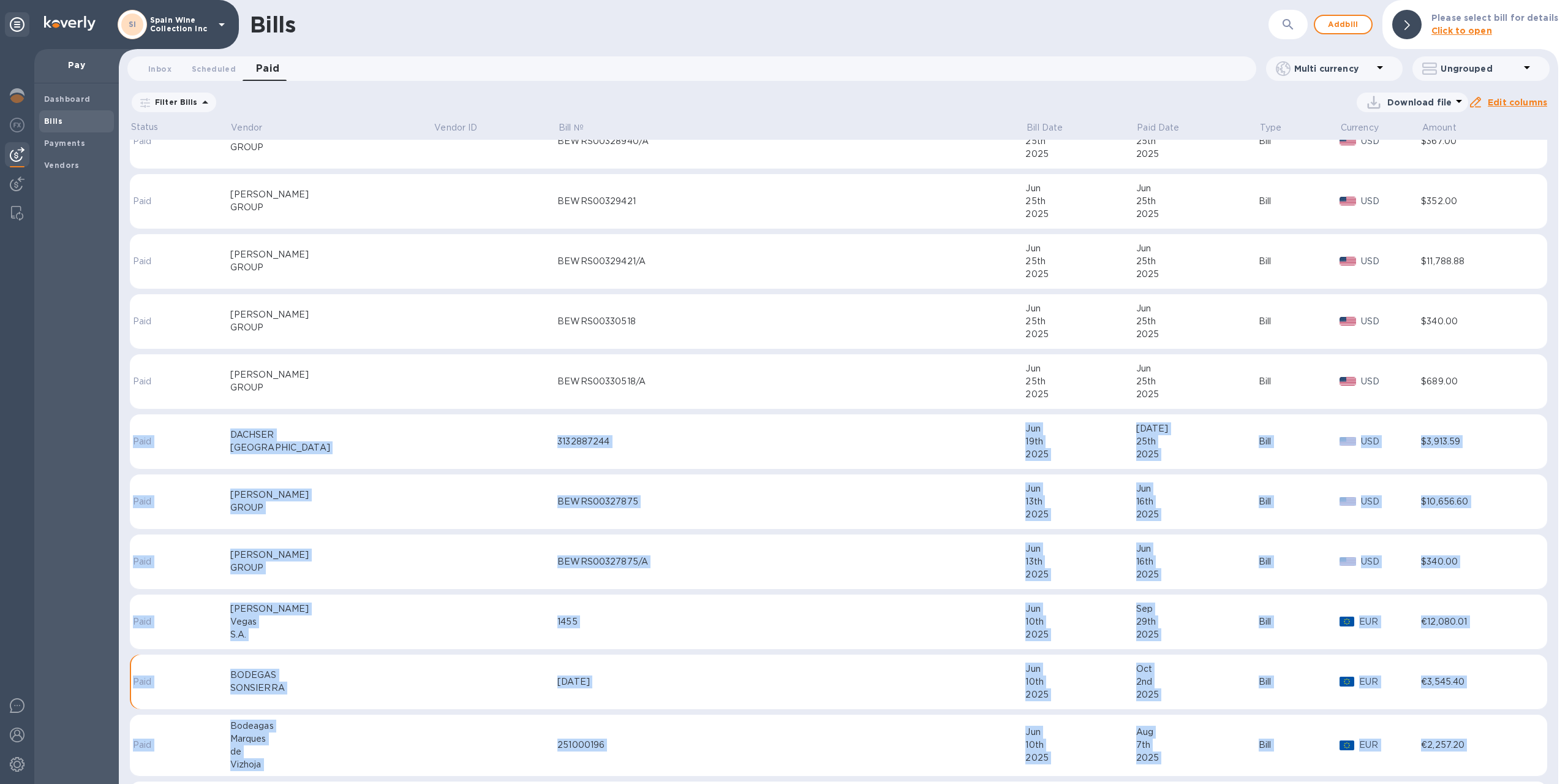
drag, startPoint x: 1559, startPoint y: 359, endPoint x: 1505, endPoint y: 359, distance: 54.0
click at [1505, 359] on div "Bills ​ Add bill Please select bill for details Click to open Inbox 0 Scheduled…" at bounding box center [843, 392] width 1449 height 784
click at [1562, 313] on div at bounding box center [1563, 392] width 10 height 784
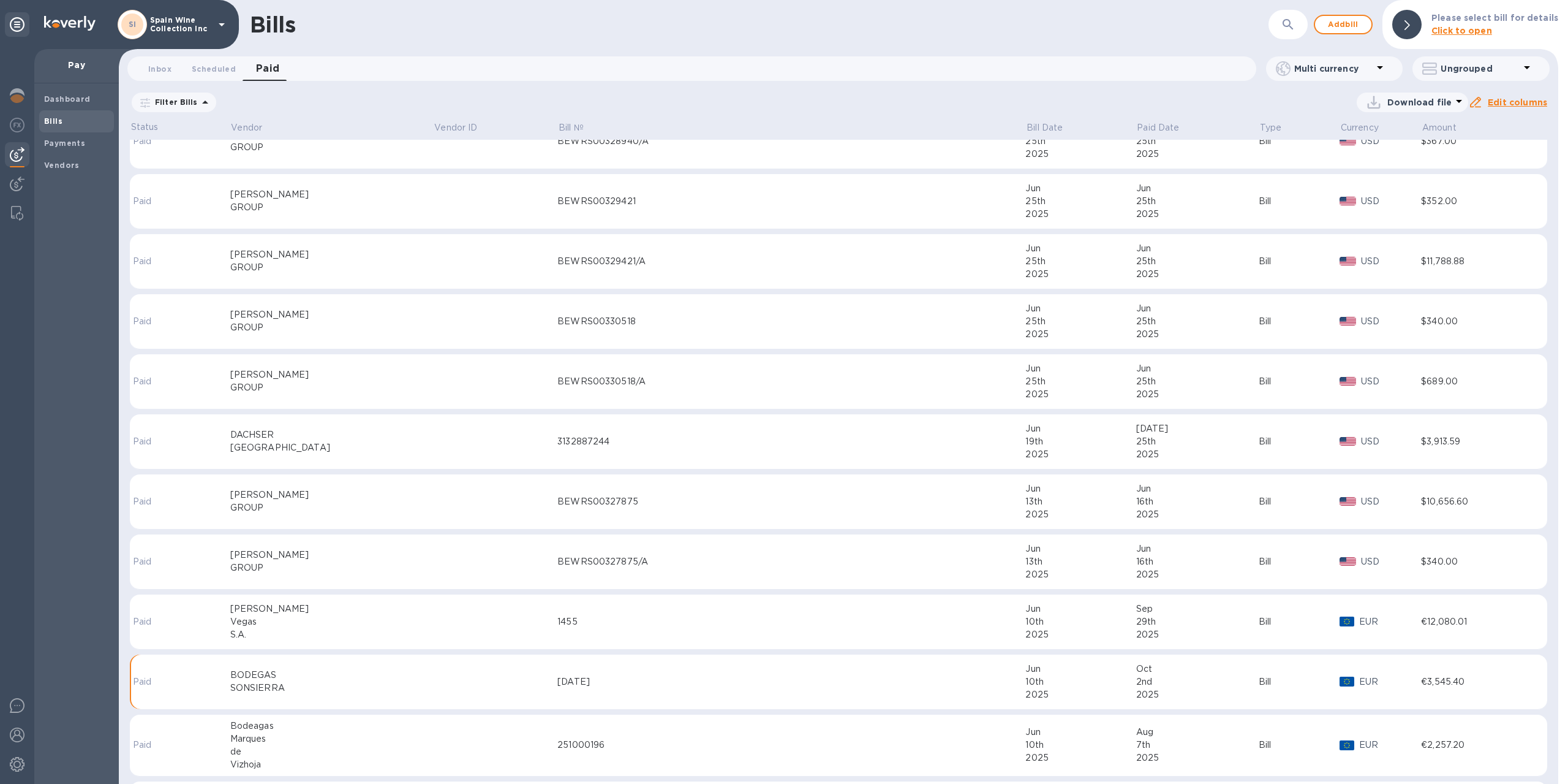
click at [1559, 341] on div at bounding box center [1563, 392] width 10 height 784
click at [1521, 72] on icon at bounding box center [1527, 67] width 14 height 14
click at [1254, 89] on div at bounding box center [784, 392] width 1568 height 784
click at [1259, 679] on div "Bill" at bounding box center [1299, 682] width 81 height 13
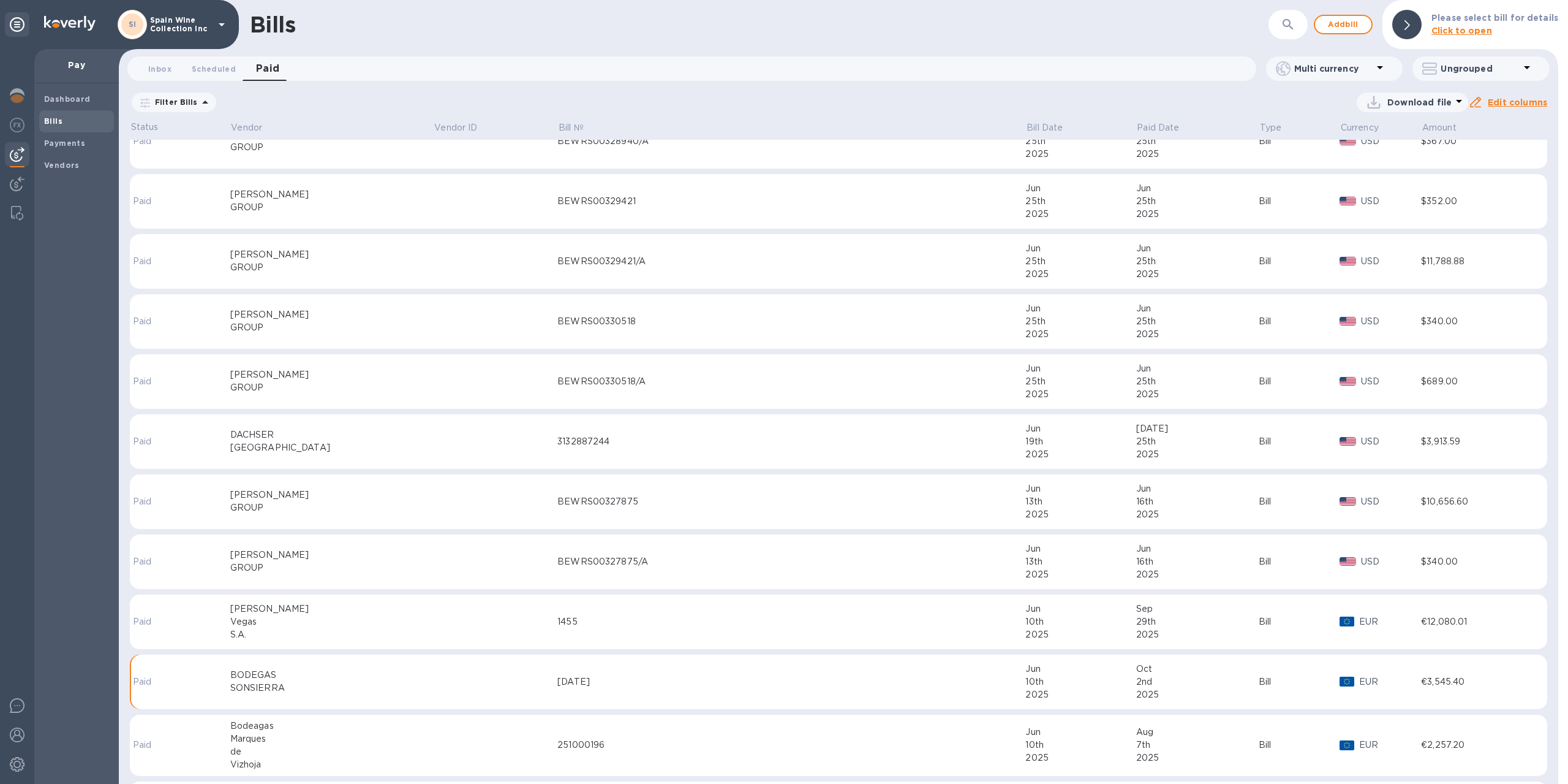
click at [1259, 679] on div "Bill" at bounding box center [1299, 682] width 81 height 13
drag, startPoint x: 1245, startPoint y: 679, endPoint x: 307, endPoint y: 669, distance: 938.1
click at [307, 669] on div "BODEGAS" at bounding box center [332, 675] width 204 height 13
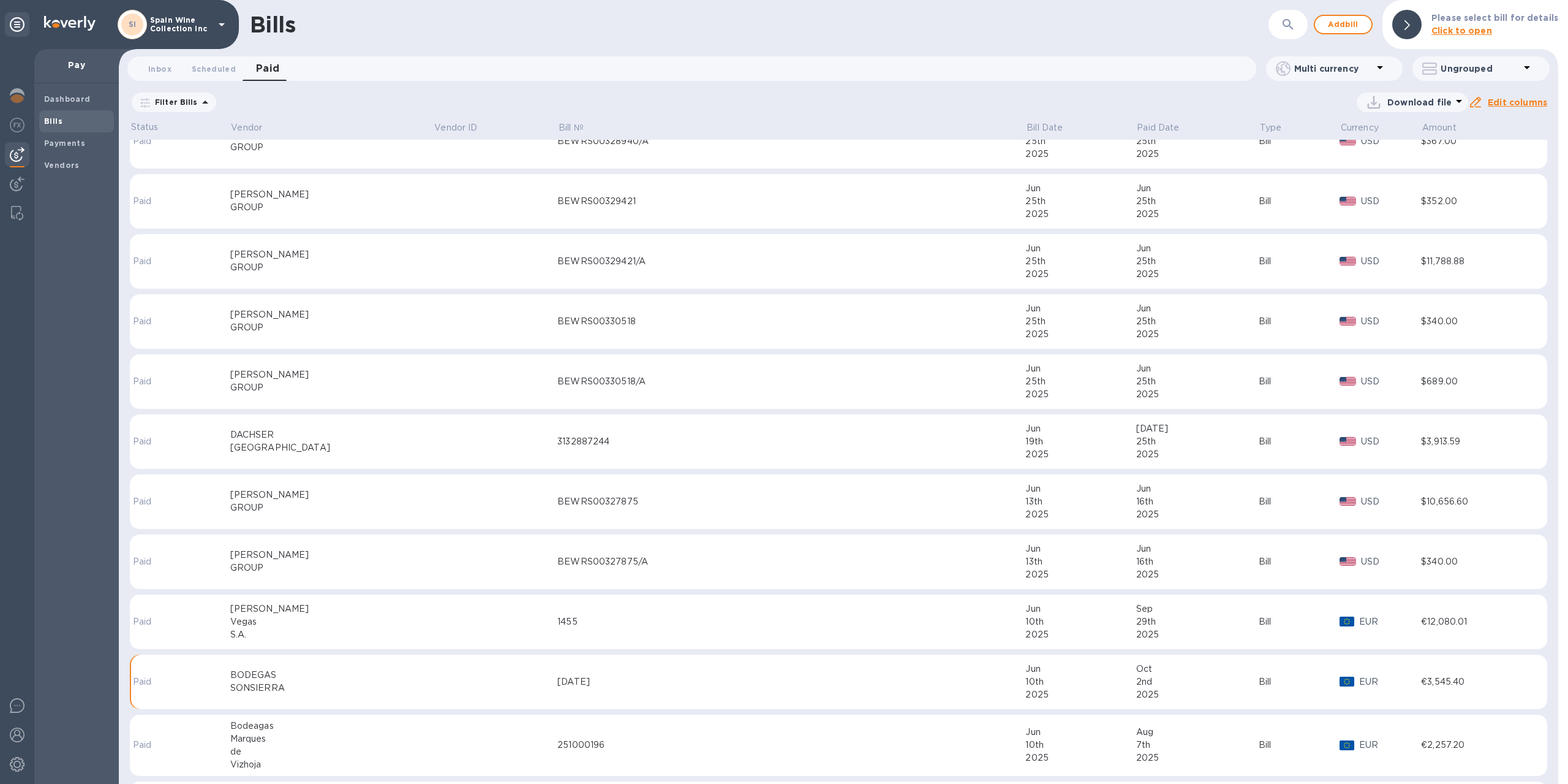
click at [275, 675] on div "BODEGAS" at bounding box center [332, 675] width 204 height 13
click at [40, 120] on div "Bills" at bounding box center [76, 121] width 75 height 22
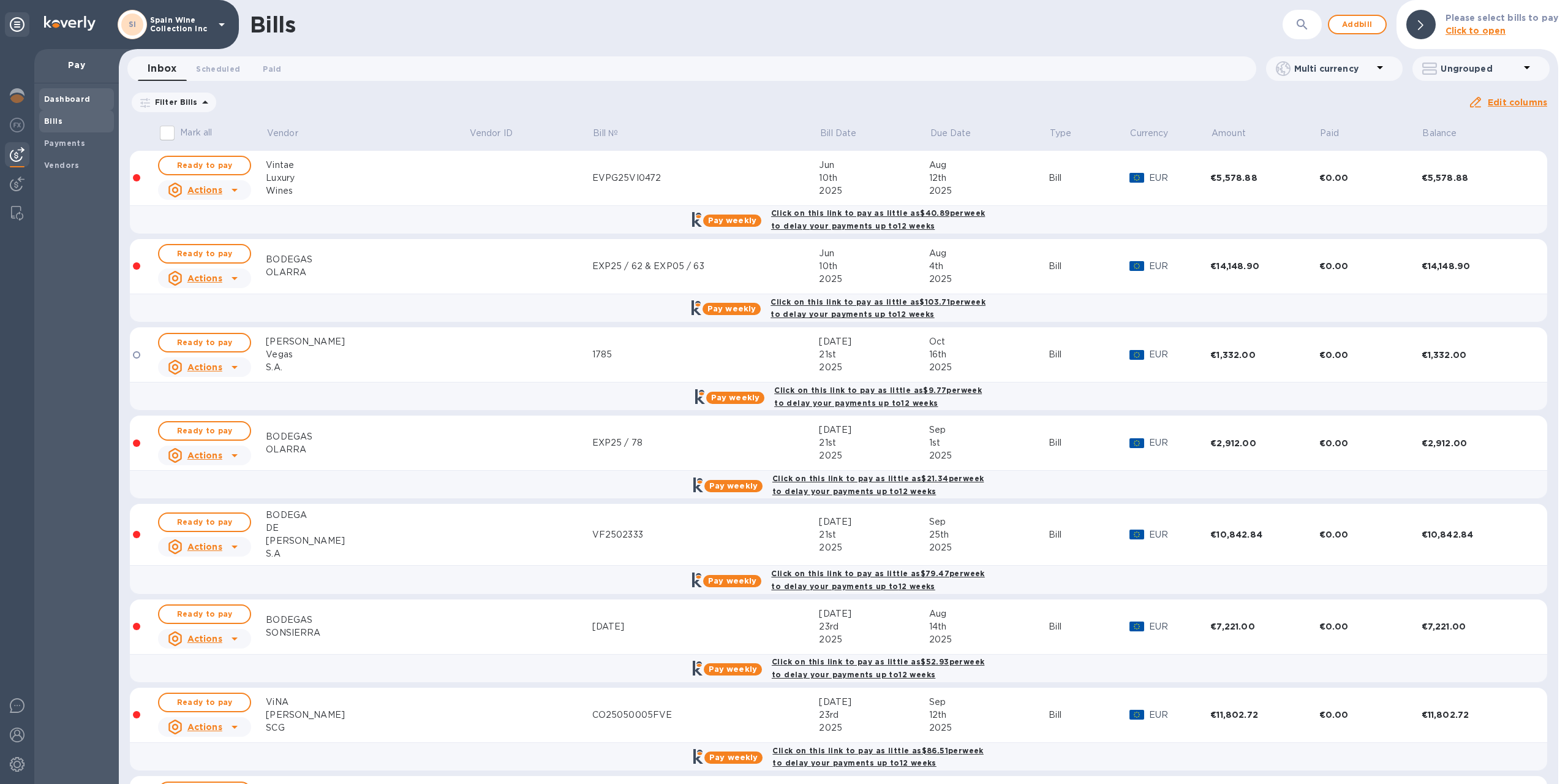
click at [60, 102] on b "Dashboard" at bounding box center [67, 99] width 47 height 9
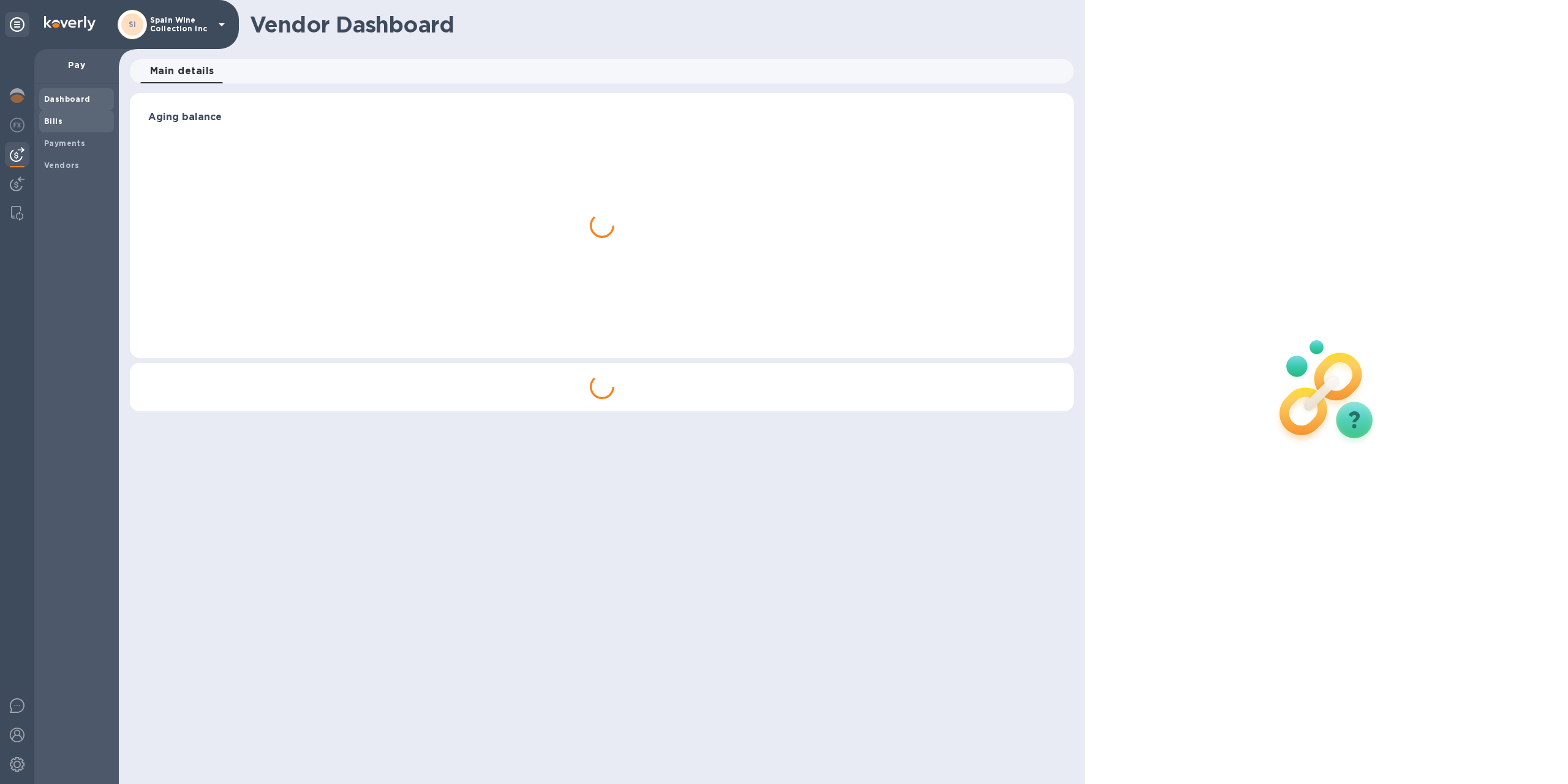
click at [58, 117] on b "Bills" at bounding box center [53, 121] width 19 height 9
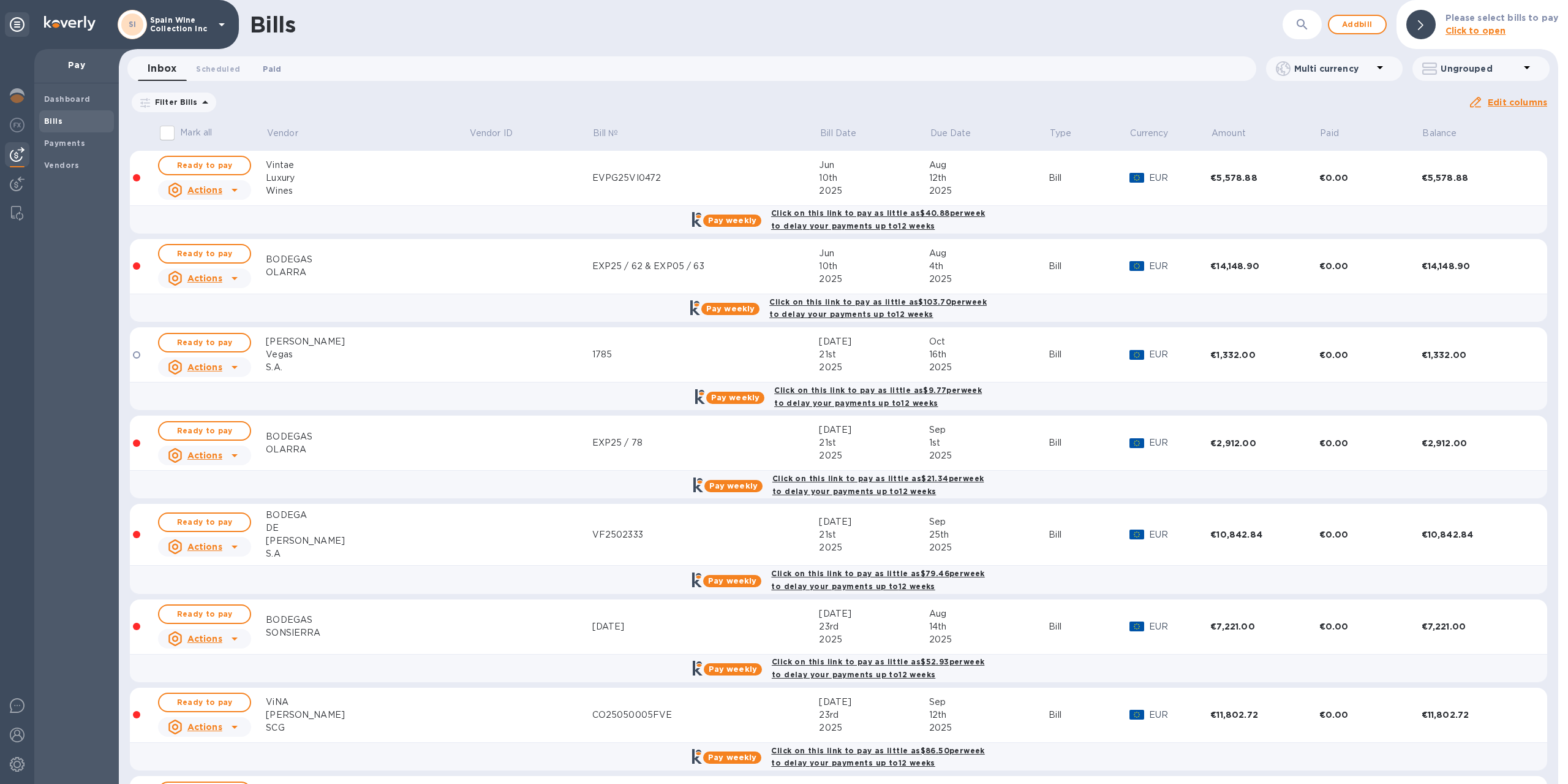
click at [272, 64] on span "Paid 0" at bounding box center [272, 69] width 19 height 13
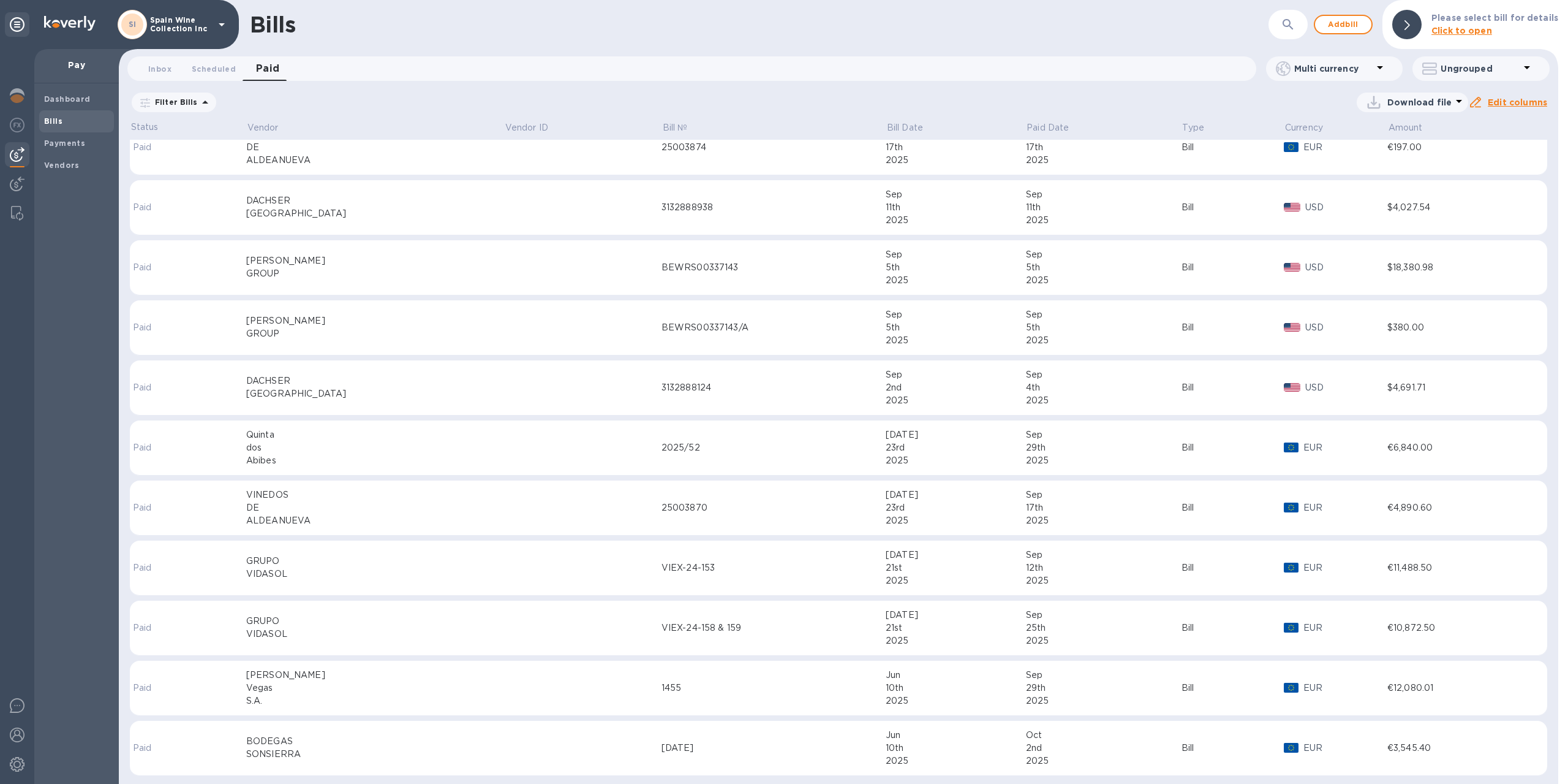
scroll to position [88, 0]
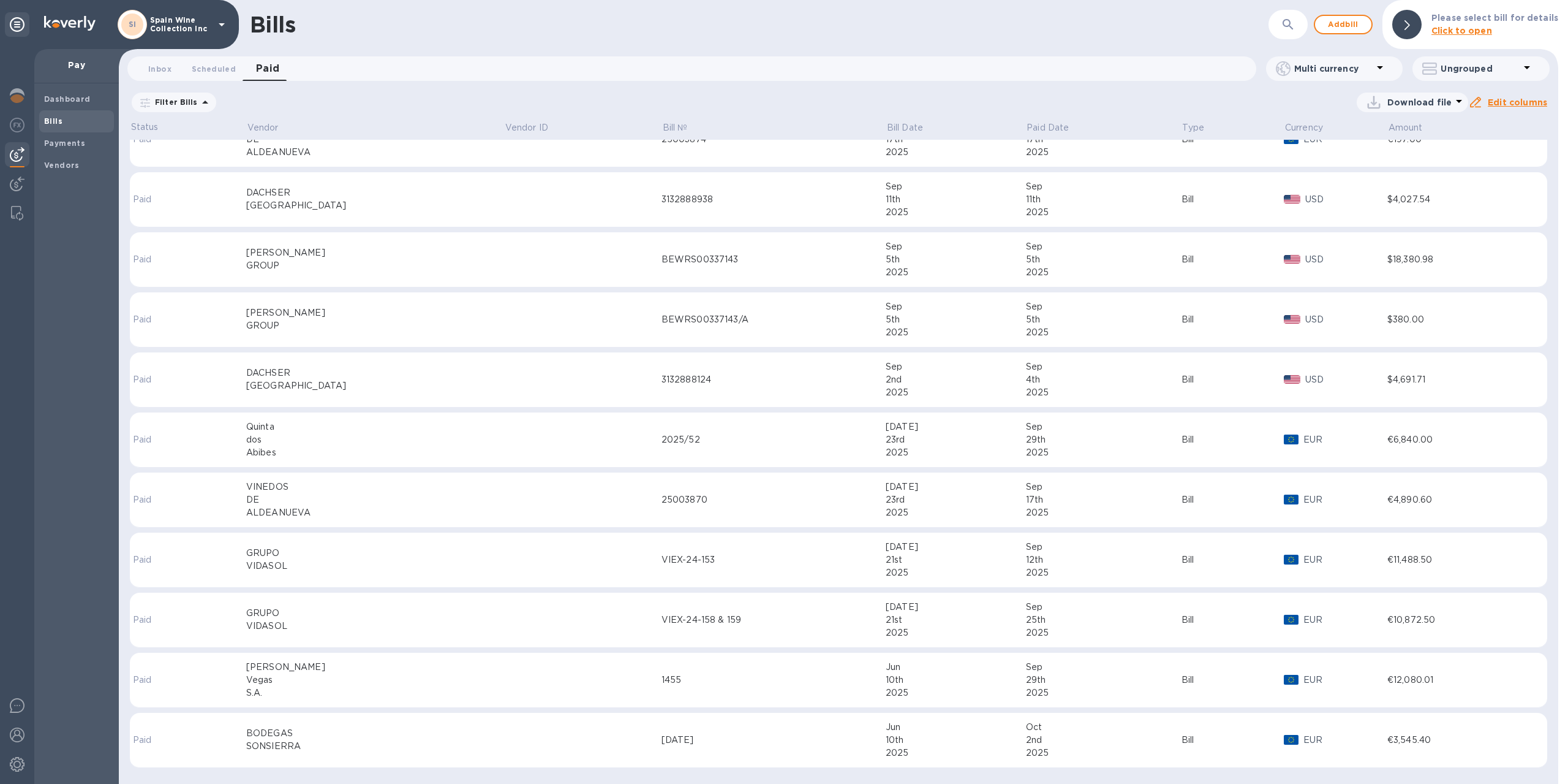
click at [661, 730] on td "[DATE]" at bounding box center [774, 740] width 225 height 55
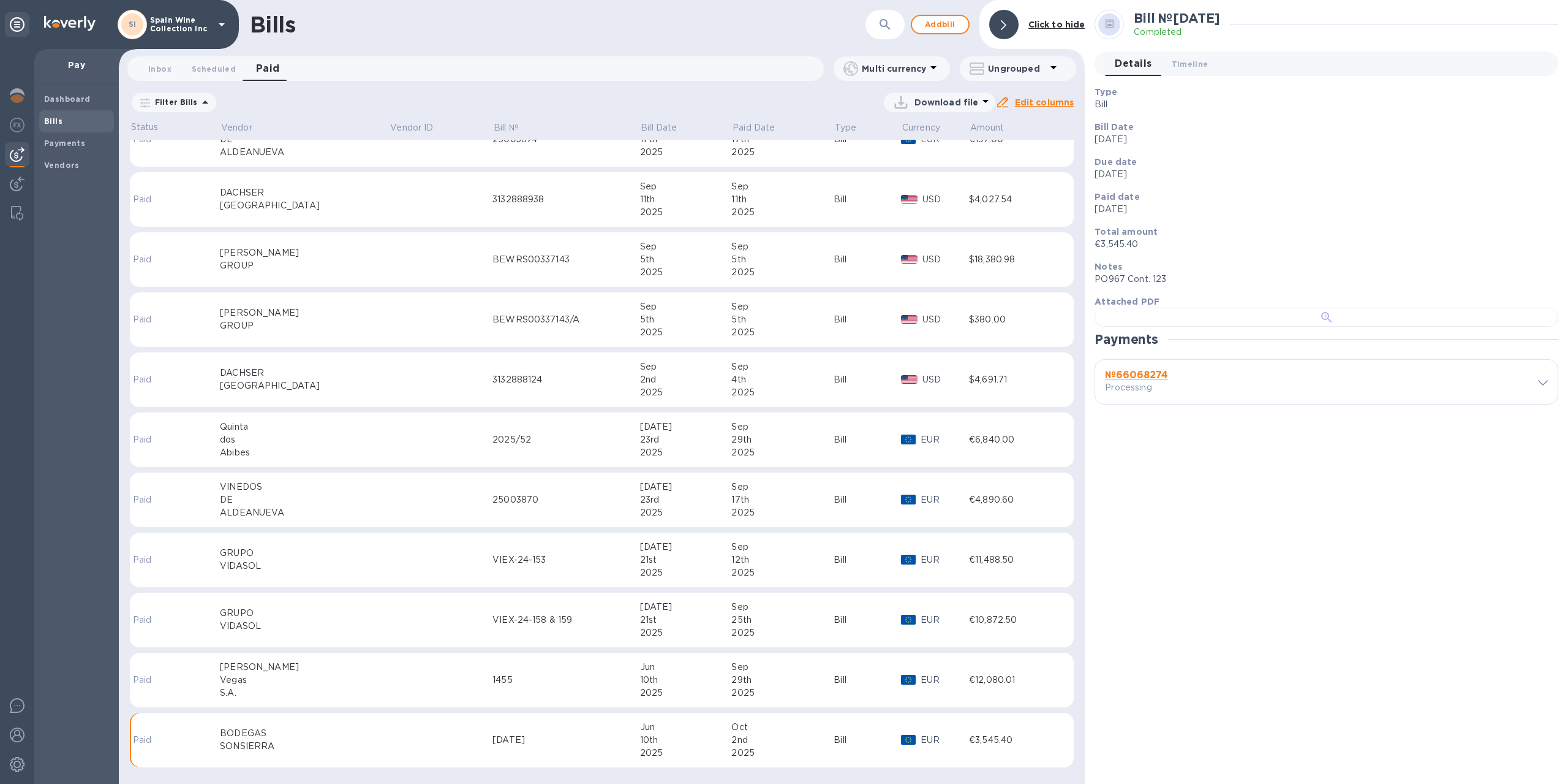
scroll to position [184, 0]
click at [1225, 327] on div at bounding box center [1326, 317] width 463 height 19
click at [602, 37] on div "Bills" at bounding box center [557, 24] width 615 height 26
